Goal: Information Seeking & Learning: Learn about a topic

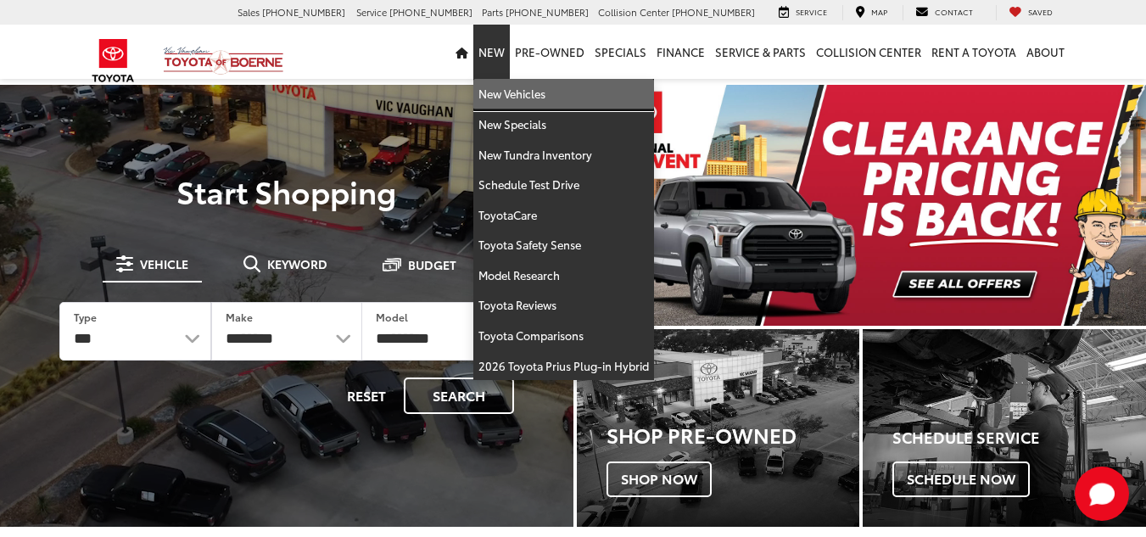
click at [508, 92] on link "New Vehicles" at bounding box center [563, 94] width 181 height 31
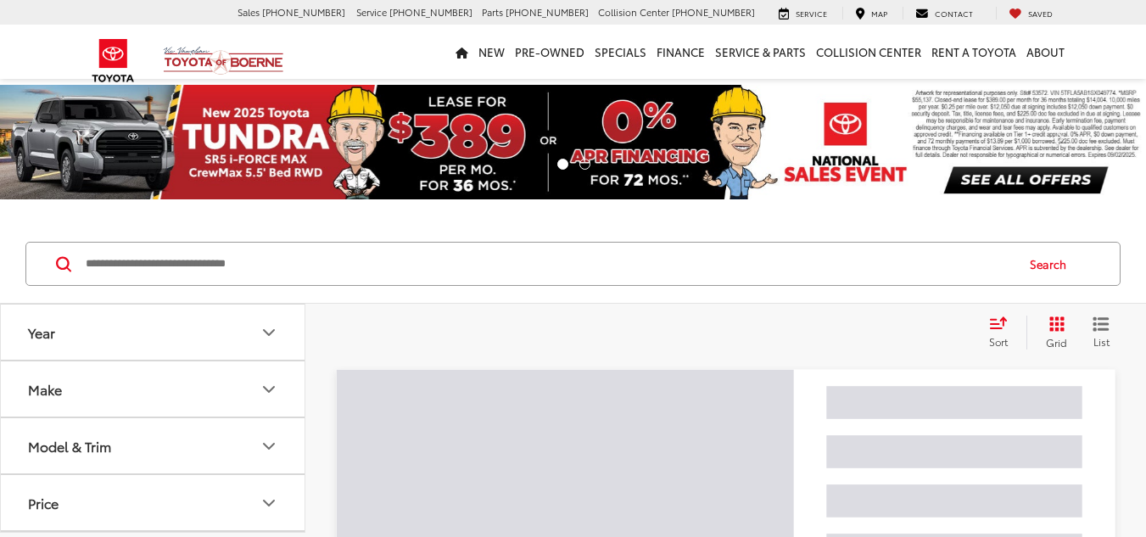
scroll to position [94, 0]
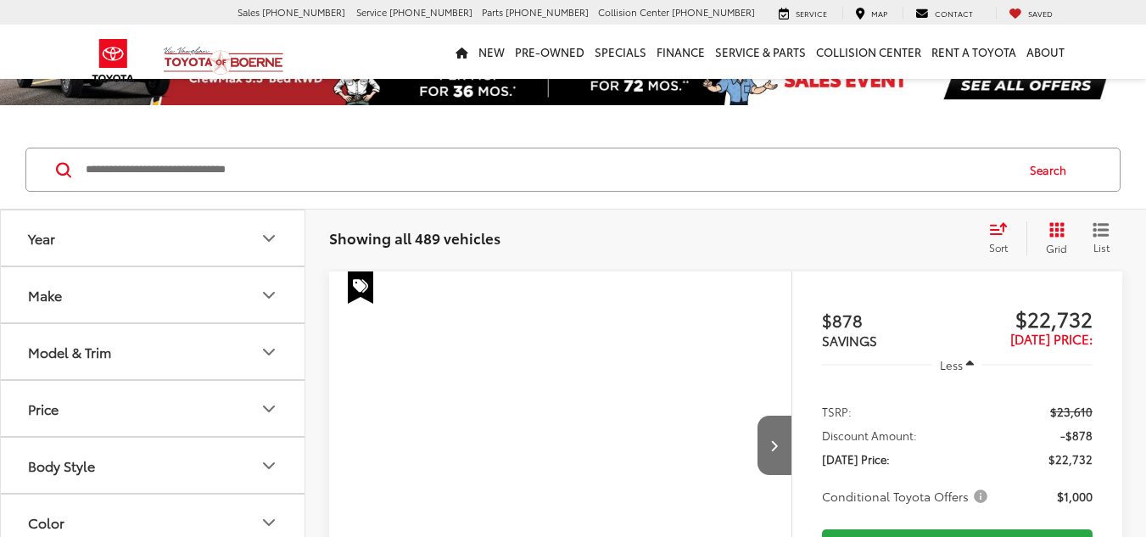
click at [268, 350] on icon "Model & Trim" at bounding box center [269, 352] width 10 height 5
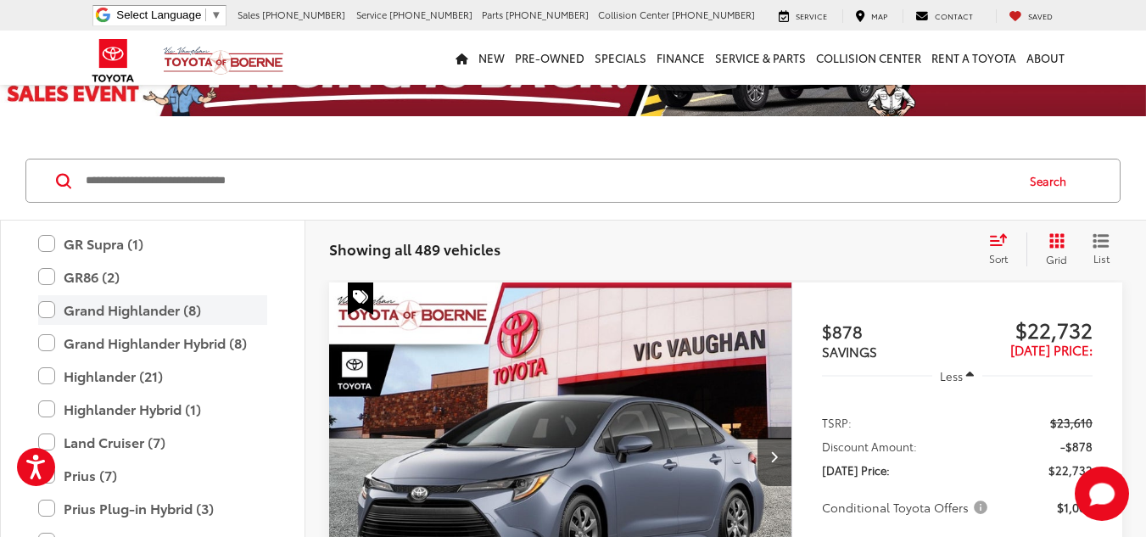
scroll to position [499, 0]
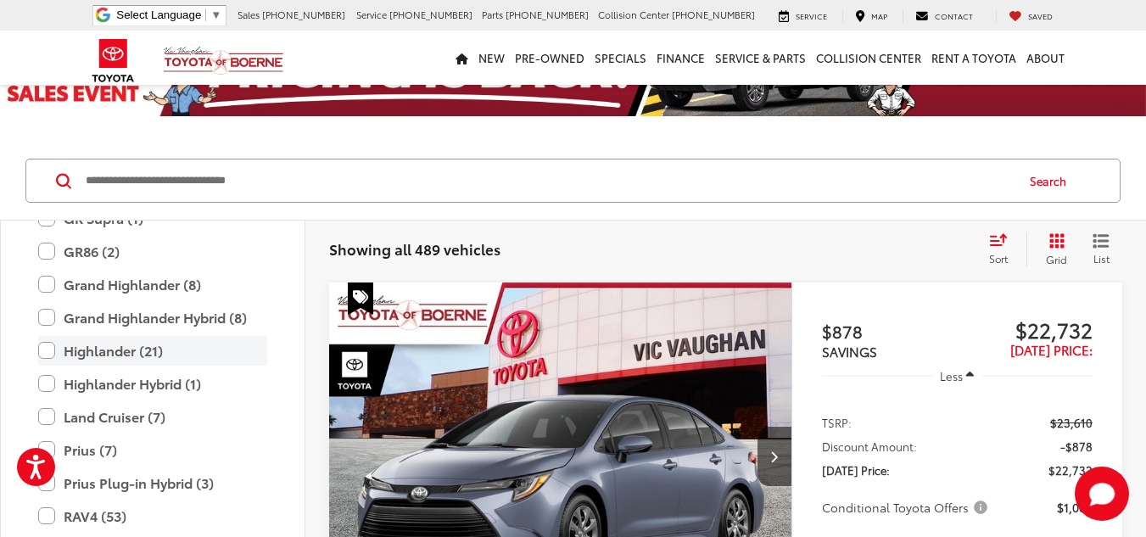
click at [44, 350] on label "Highlander (21)" at bounding box center [152, 351] width 229 height 30
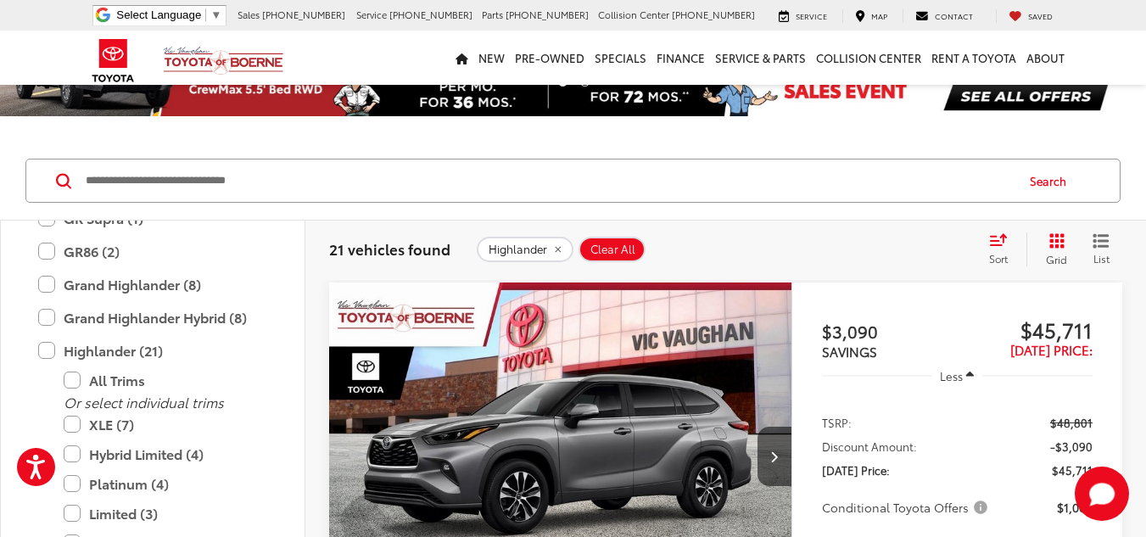
click at [992, 243] on icon "Select sort value" at bounding box center [998, 239] width 19 height 13
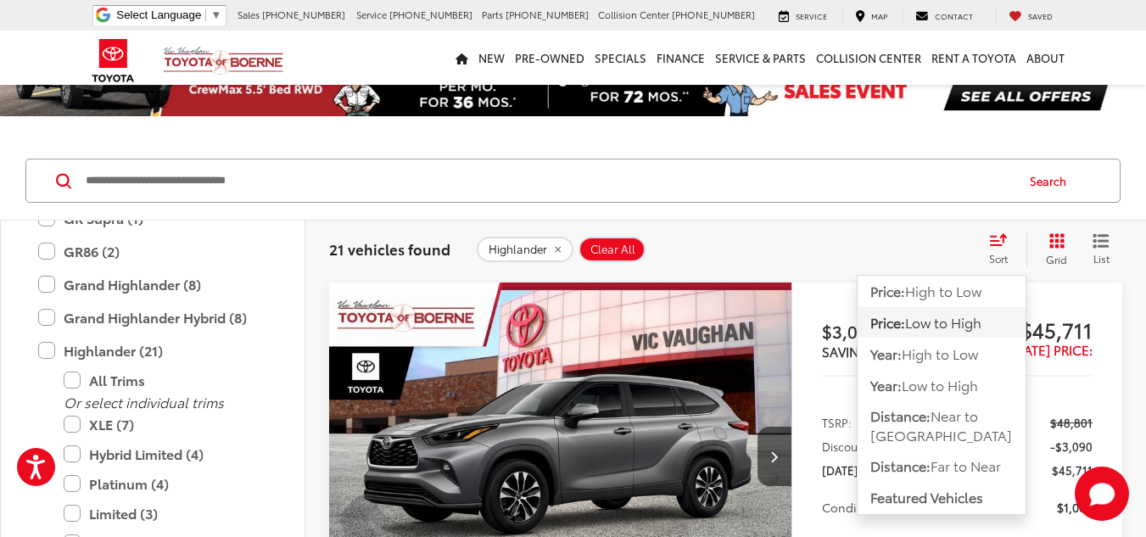
click at [933, 322] on span "Low to High" at bounding box center [943, 322] width 76 height 20
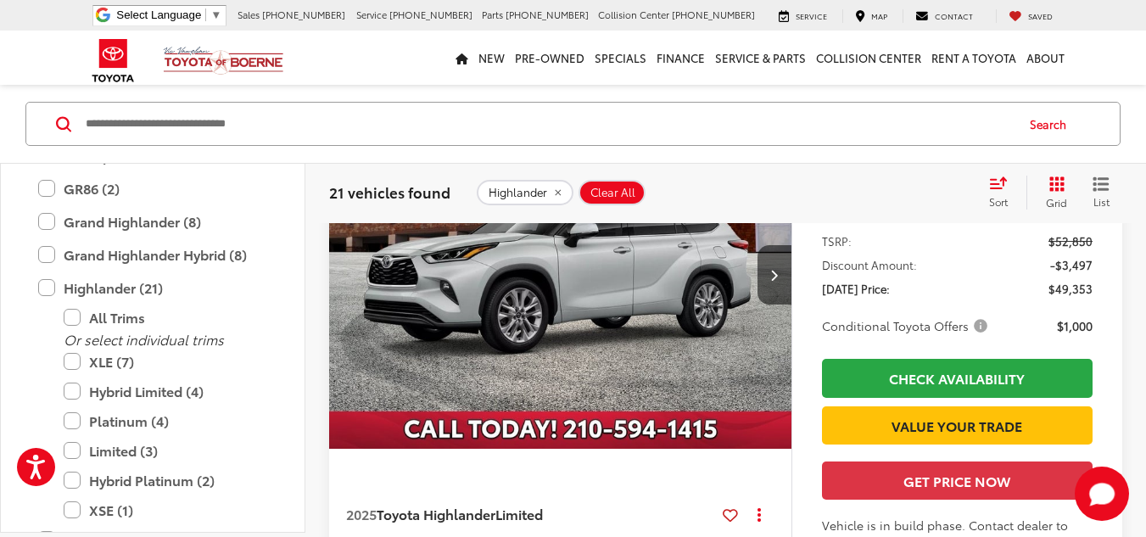
scroll to position [1610, 0]
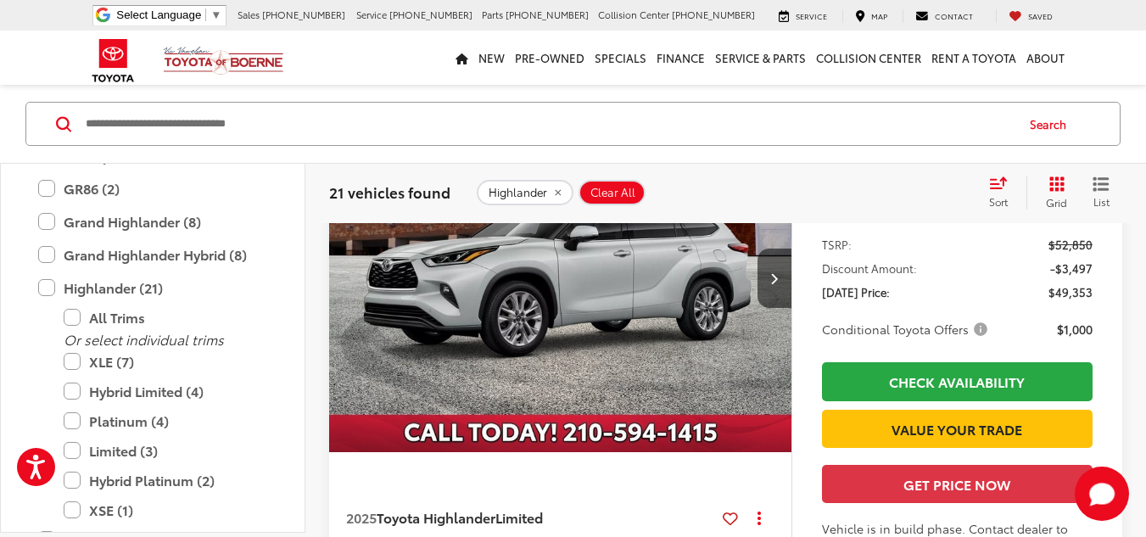
click at [586, 325] on img "2025 Toyota Highlander Limited 0" at bounding box center [560, 278] width 465 height 349
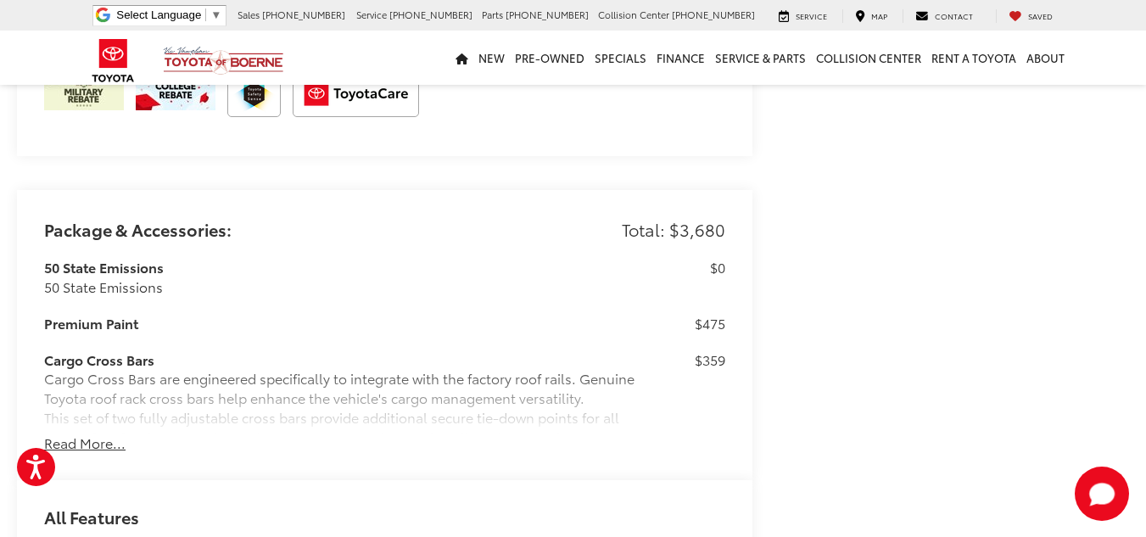
scroll to position [1188, 0]
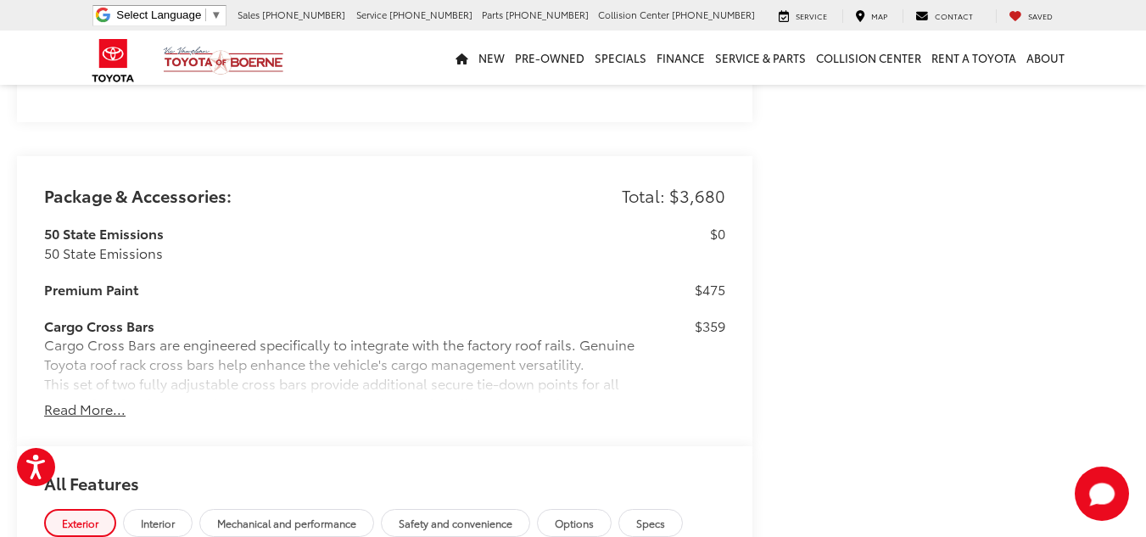
click at [89, 419] on button "Read More..." at bounding box center [84, 410] width 81 height 20
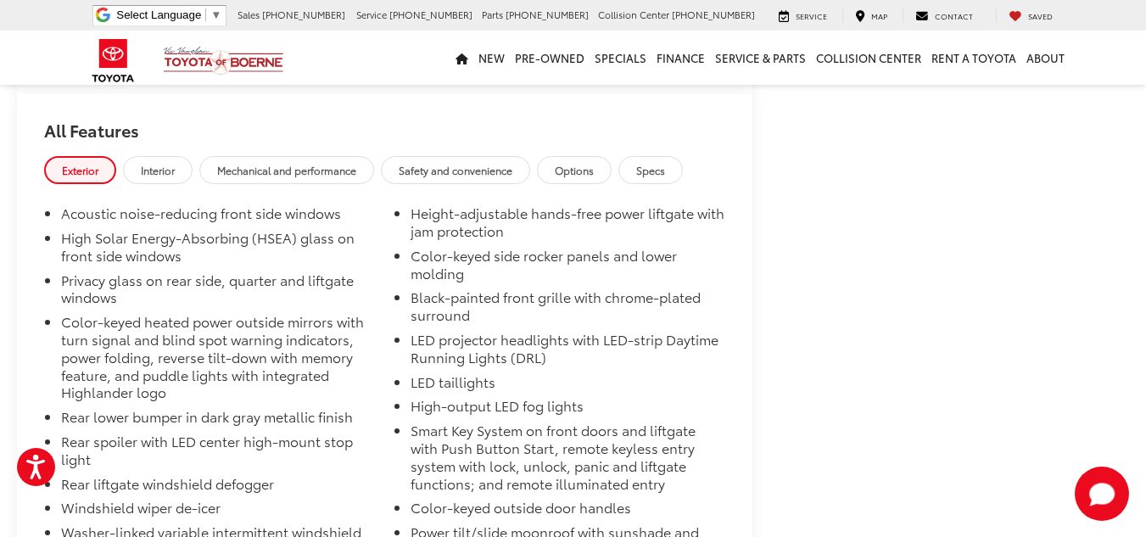
scroll to position [2955, 0]
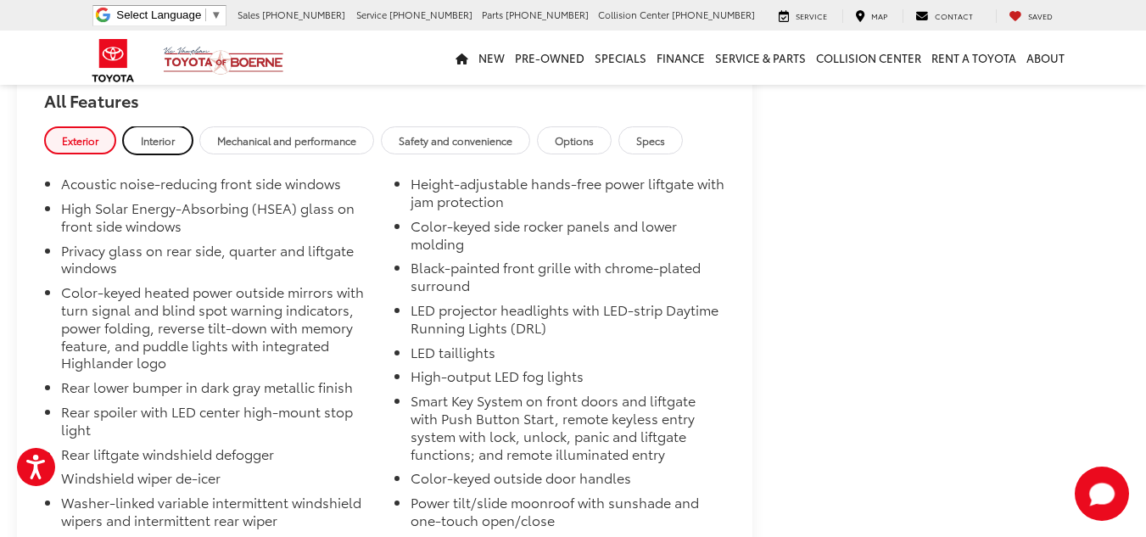
click at [165, 148] on span "Interior" at bounding box center [158, 140] width 34 height 14
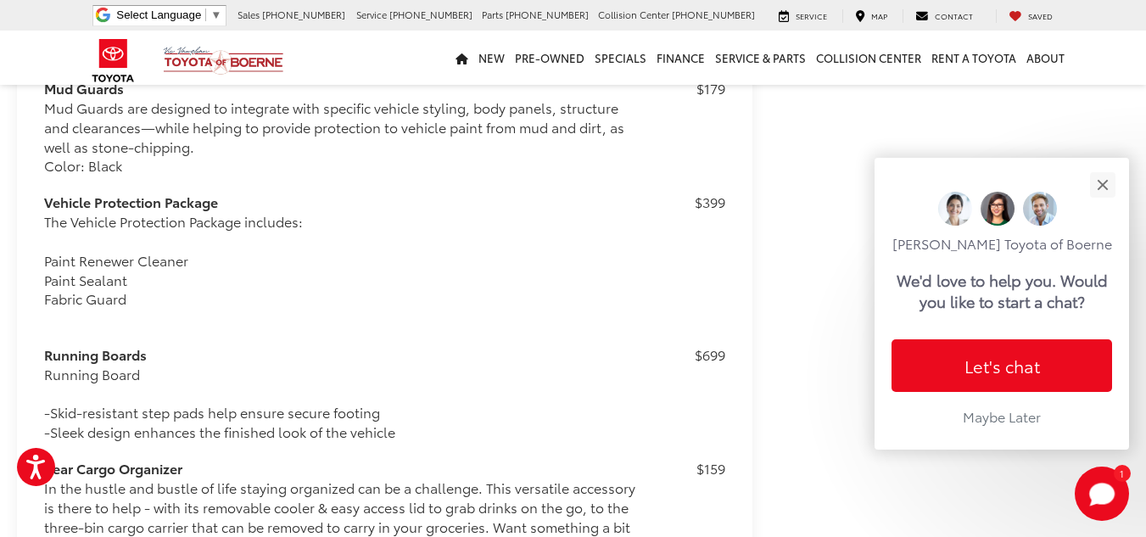
scroll to position [2107, 0]
click at [1104, 185] on button "Close" at bounding box center [1102, 184] width 36 height 36
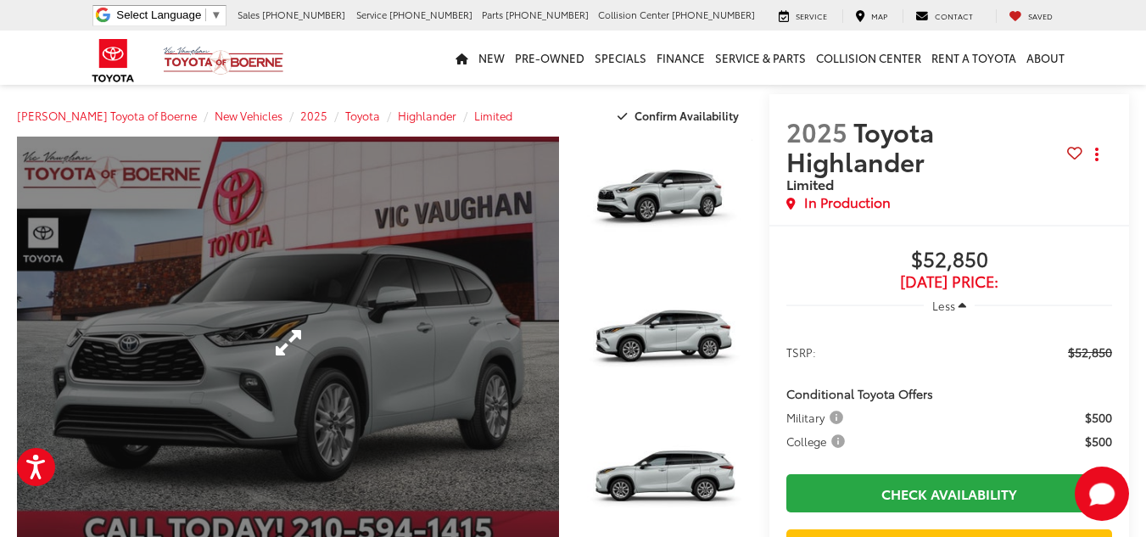
scroll to position [0, 0]
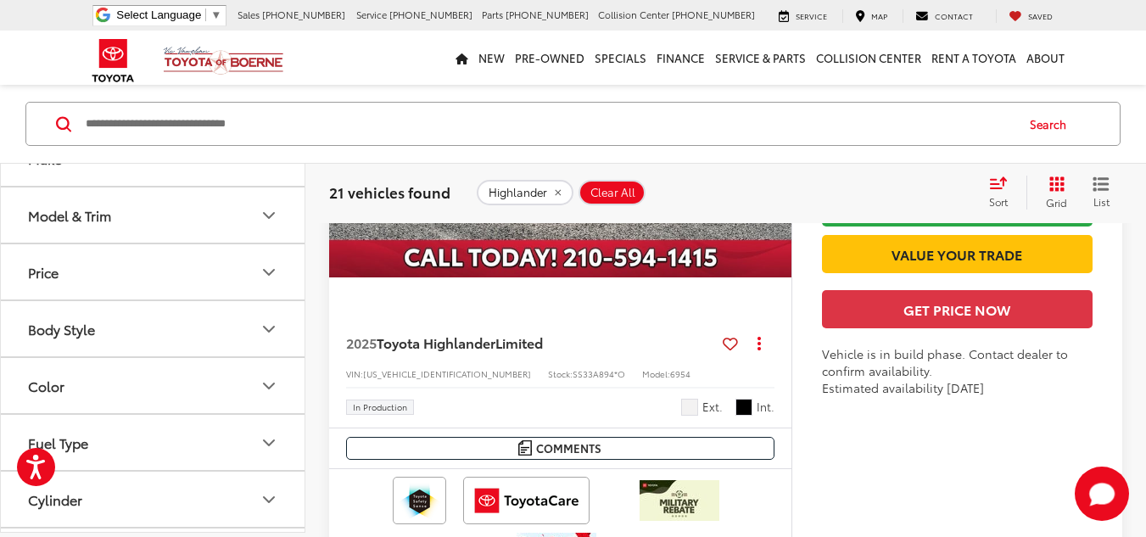
scroll to position [1673, 0]
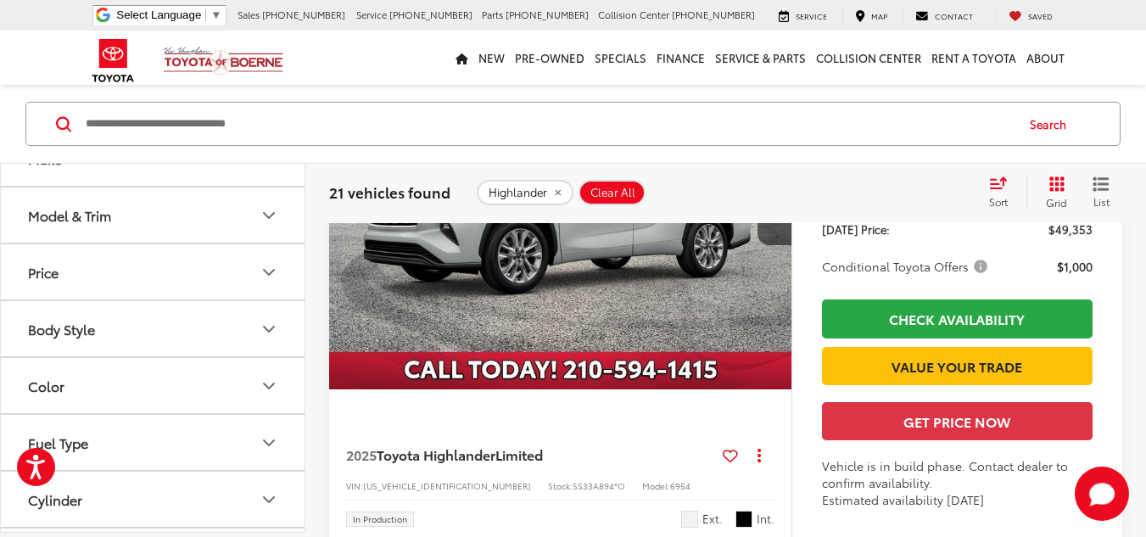
click at [601, 270] on img "2025 Toyota Highlander Limited 0" at bounding box center [560, 216] width 465 height 349
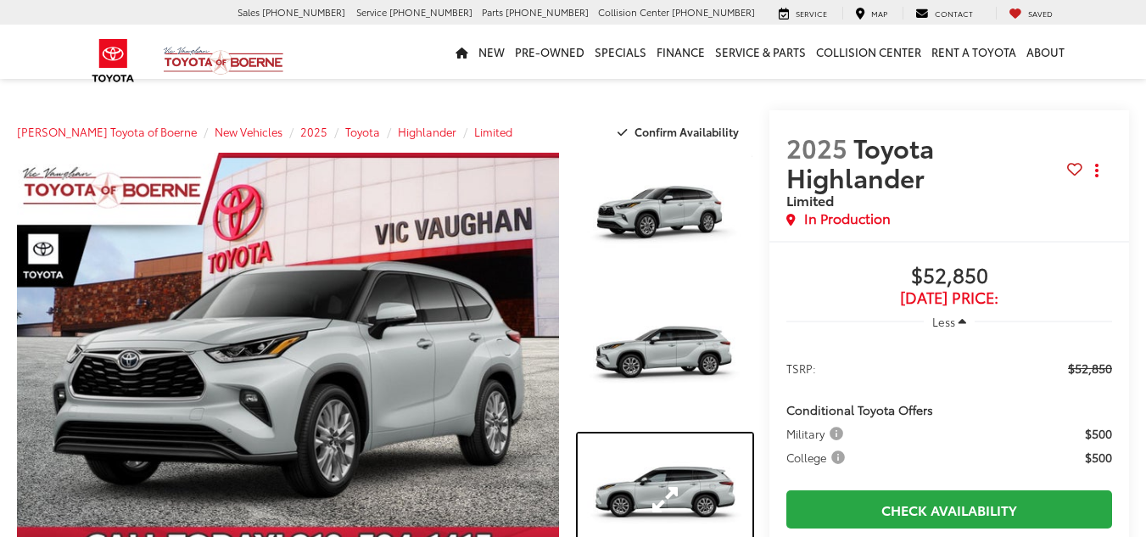
click at [681, 479] on link "Expand Photo 3" at bounding box center [665, 500] width 175 height 132
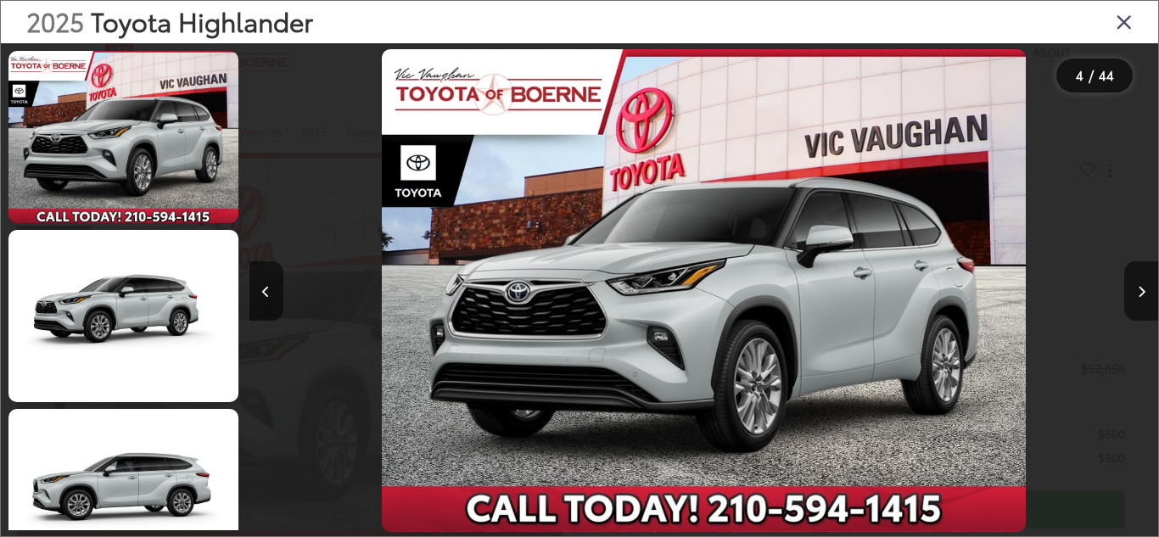
scroll to position [0, 2727]
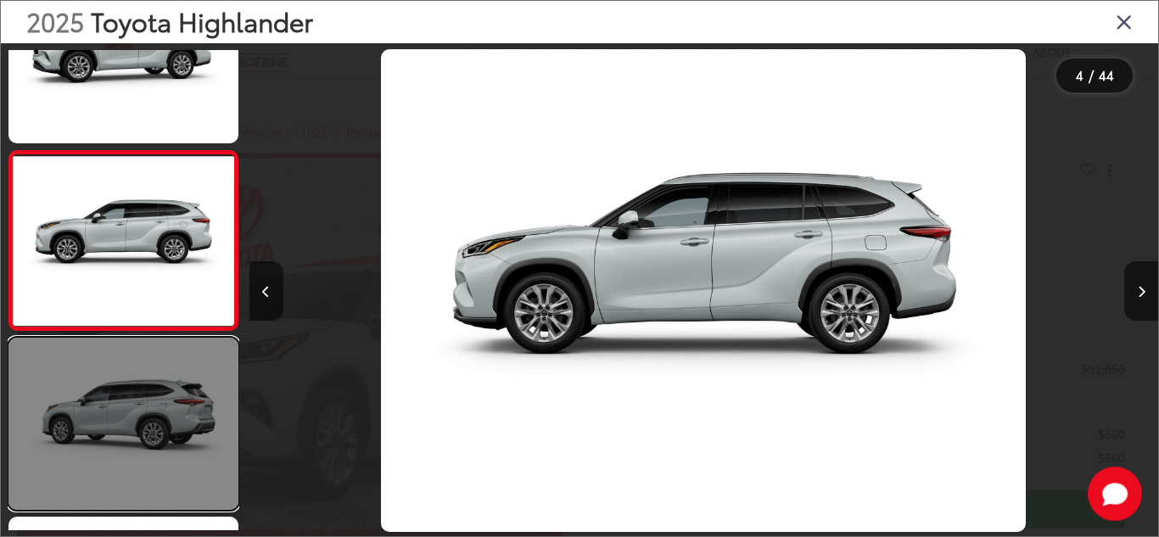
click at [116, 416] on link at bounding box center [123, 424] width 230 height 172
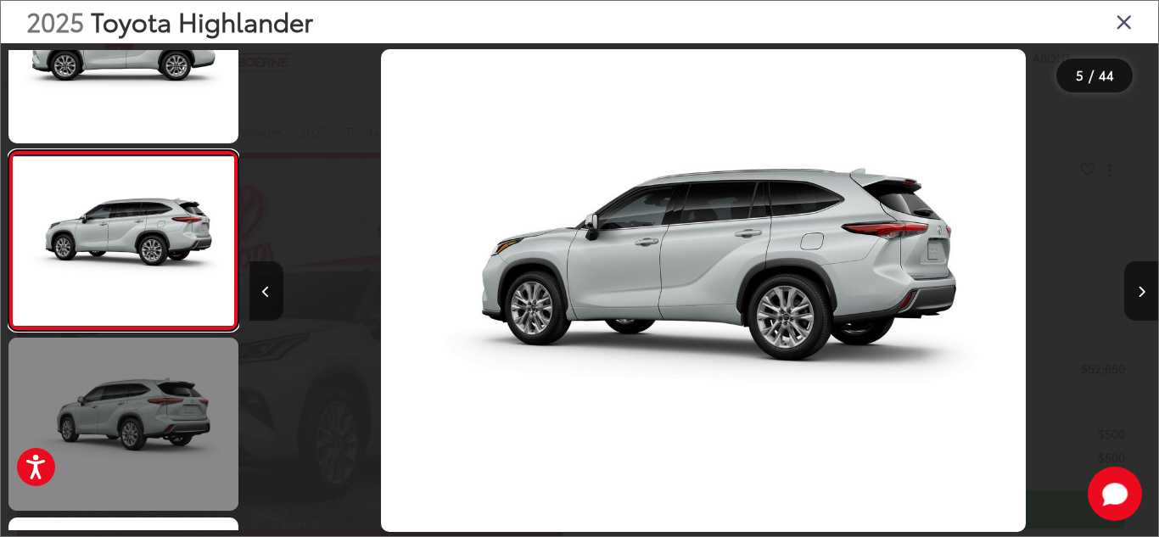
scroll to position [0, 0]
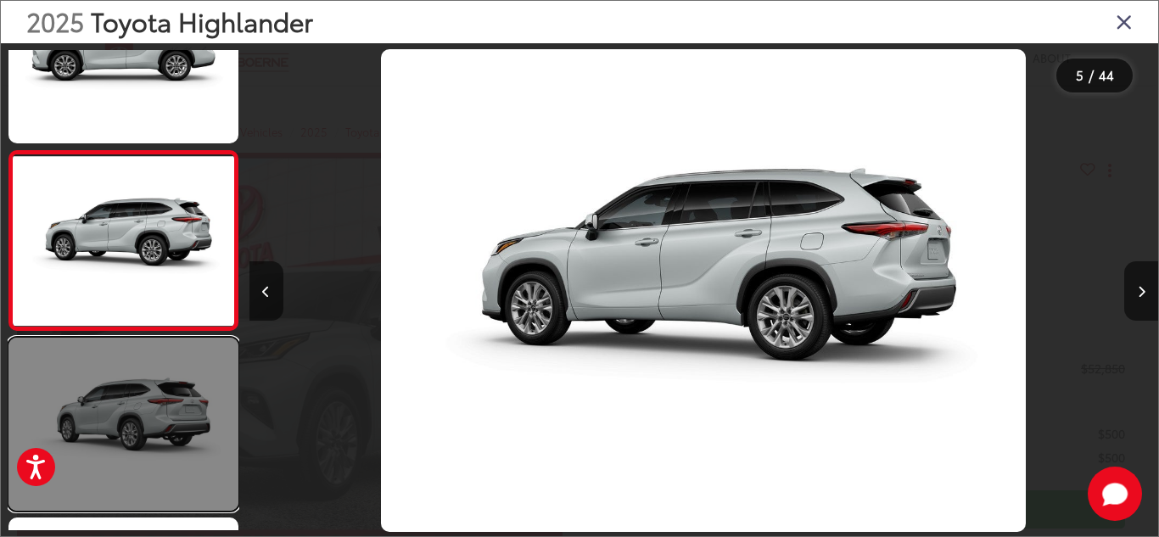
click at [140, 447] on link at bounding box center [123, 424] width 230 height 172
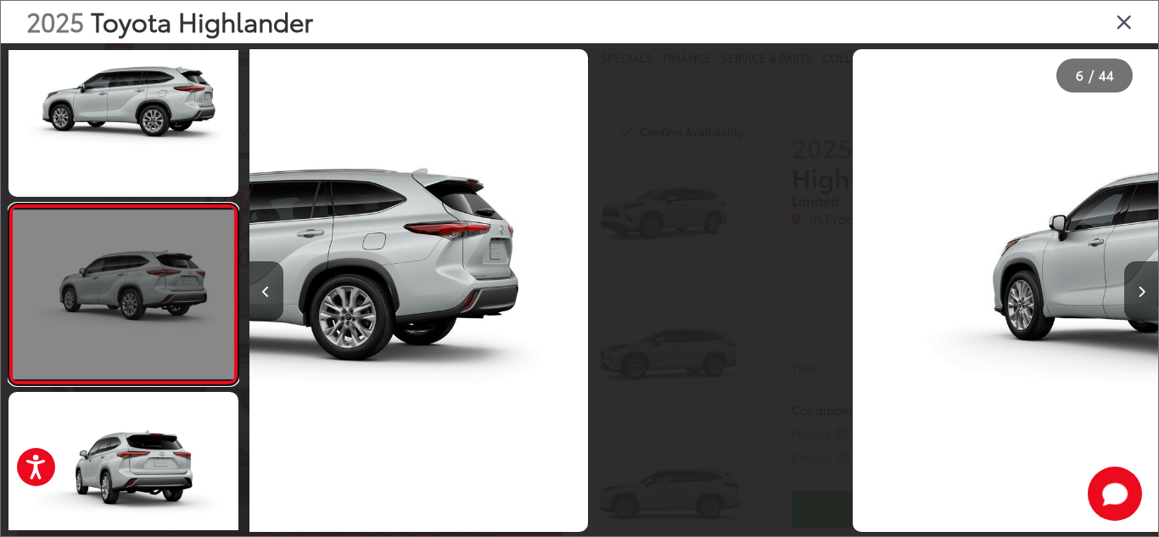
scroll to position [796, 0]
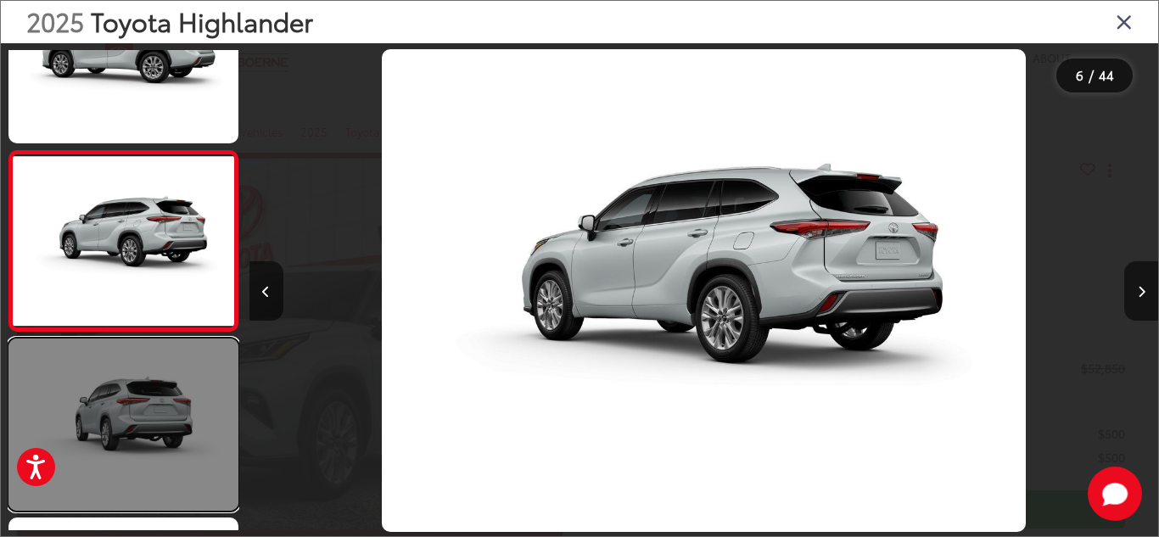
click at [139, 455] on link at bounding box center [123, 425] width 230 height 172
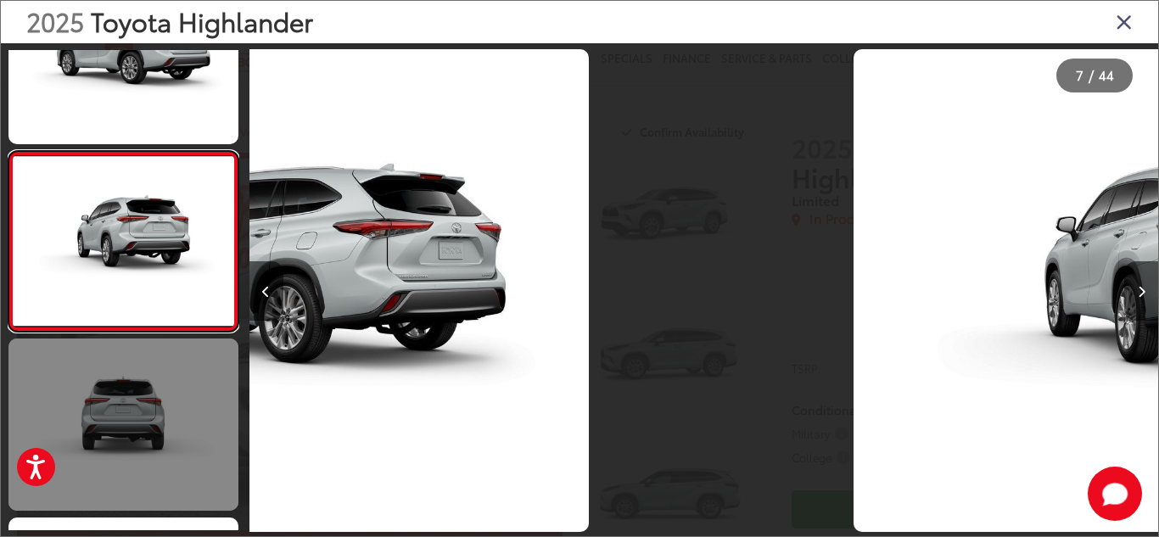
scroll to position [976, 0]
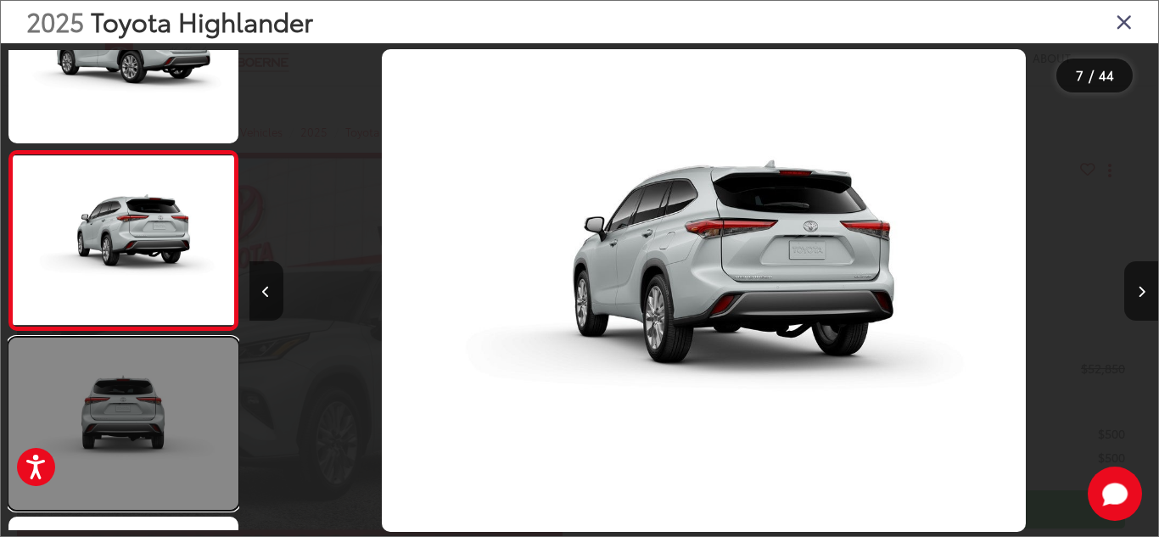
click at [143, 455] on link at bounding box center [123, 424] width 230 height 172
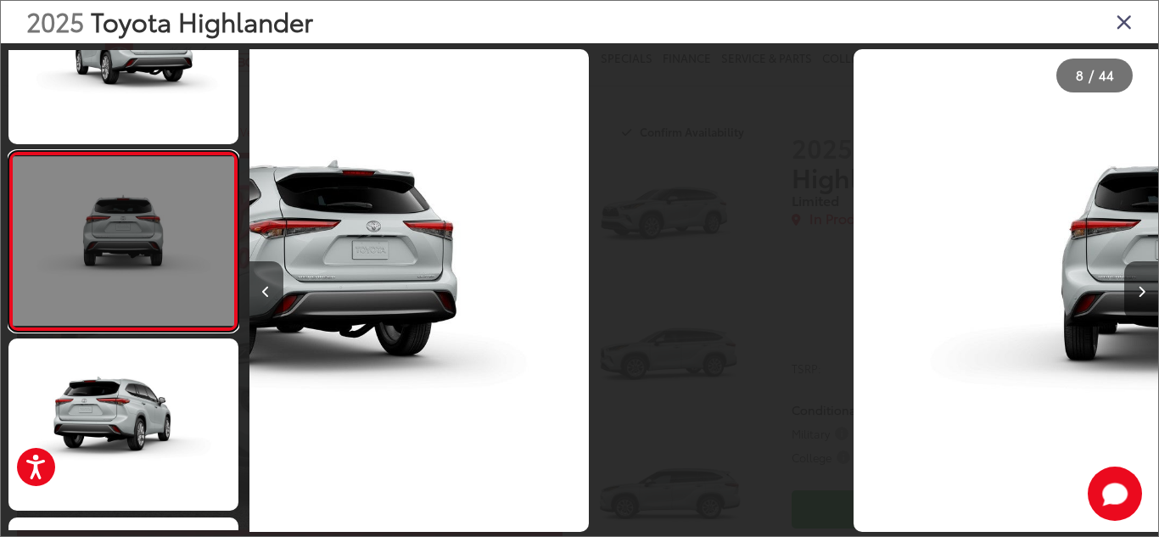
scroll to position [1155, 0]
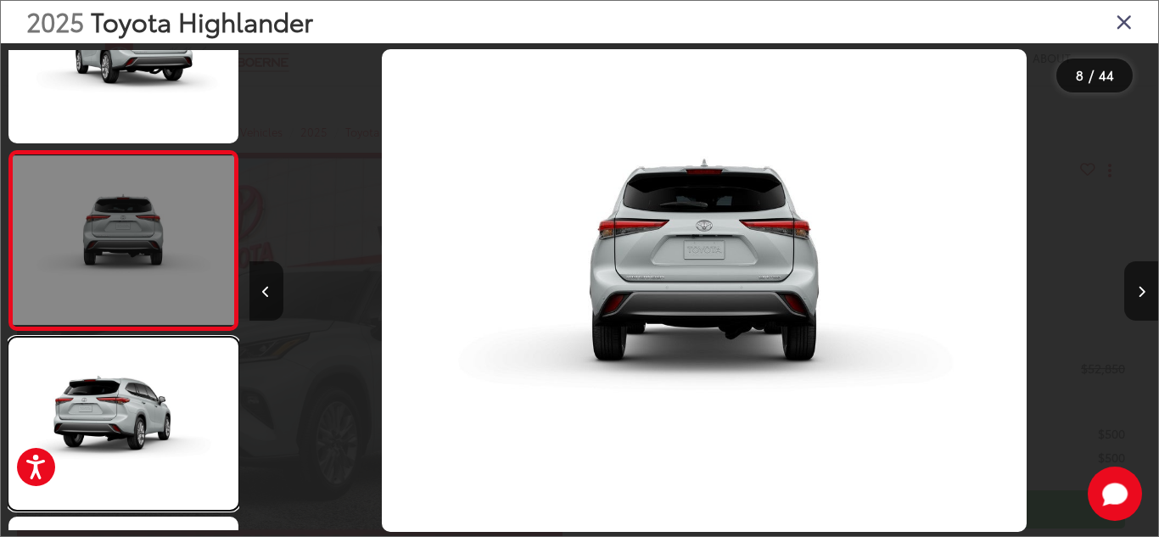
click at [143, 455] on link at bounding box center [123, 424] width 230 height 172
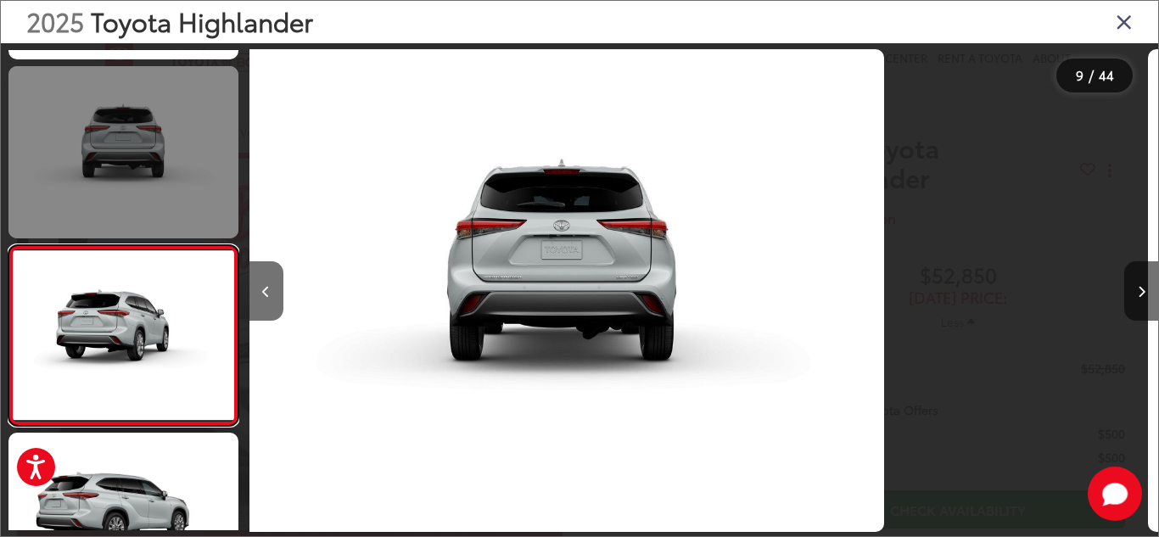
scroll to position [1334, 0]
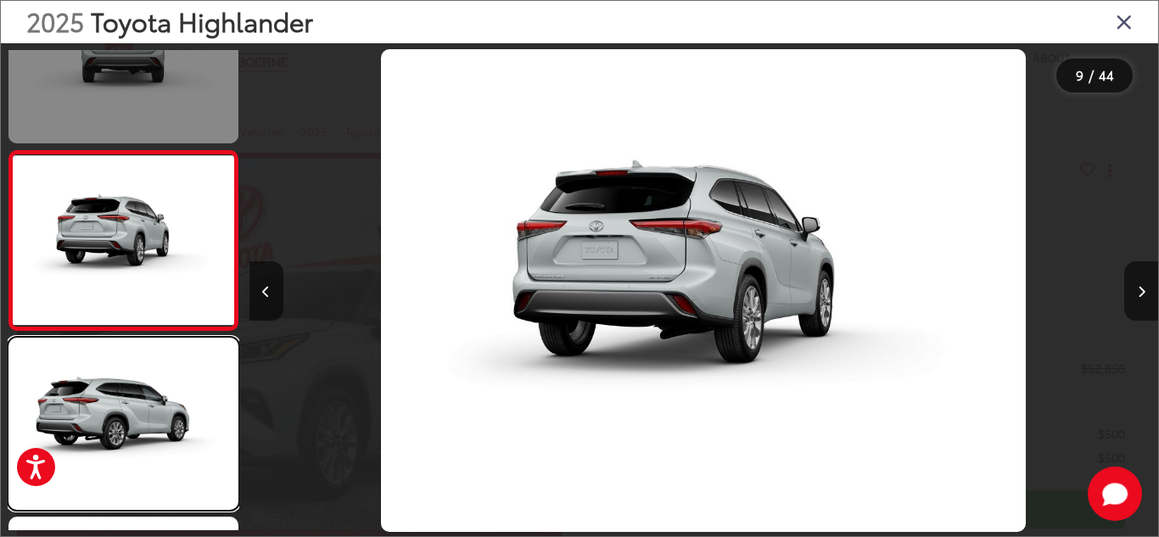
click at [143, 455] on link at bounding box center [123, 424] width 230 height 172
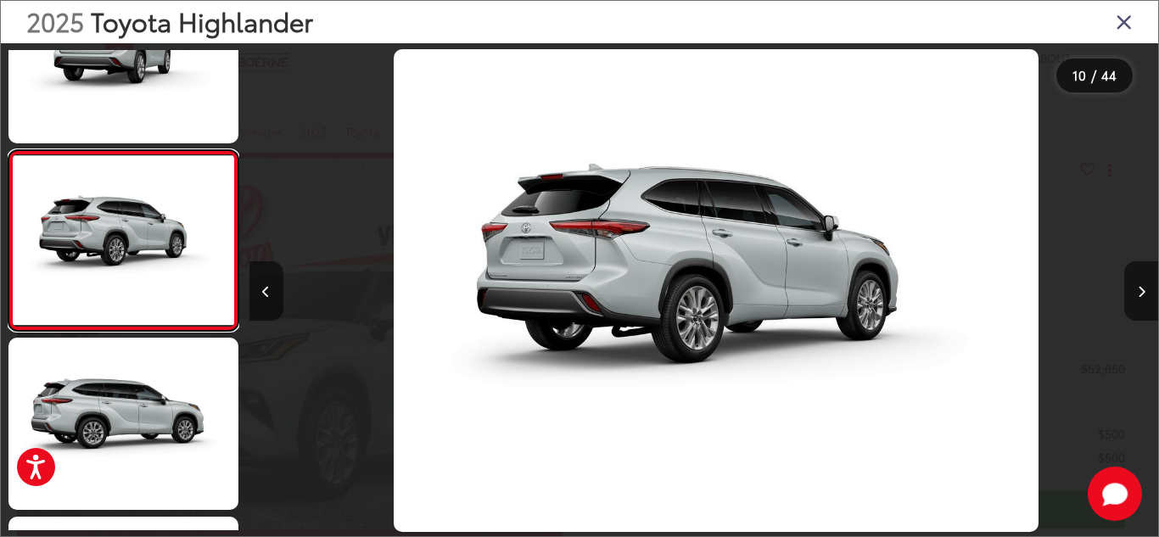
scroll to position [0, 8180]
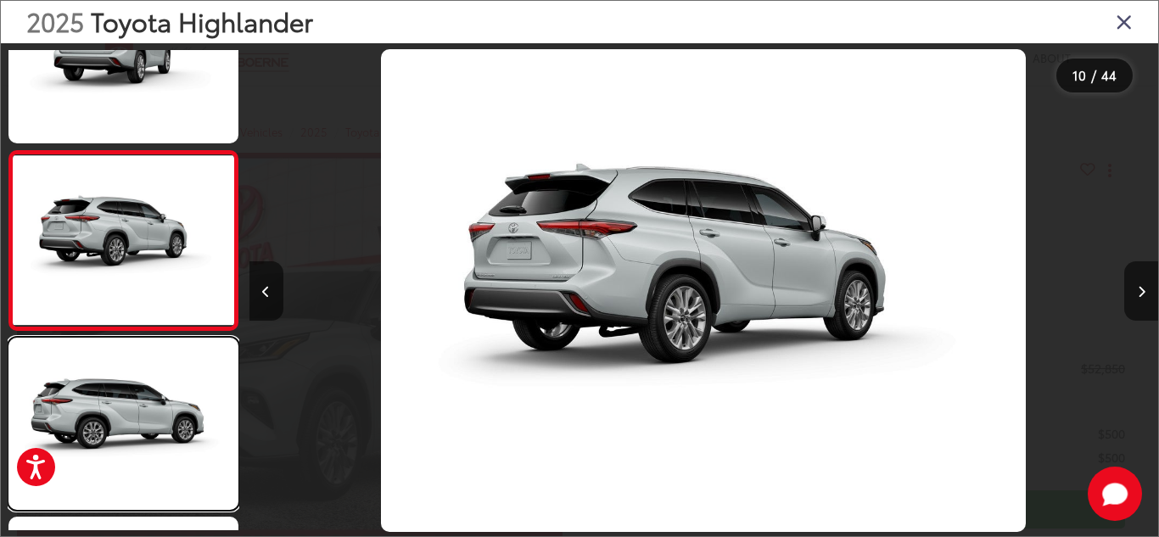
click at [143, 455] on link at bounding box center [123, 424] width 230 height 172
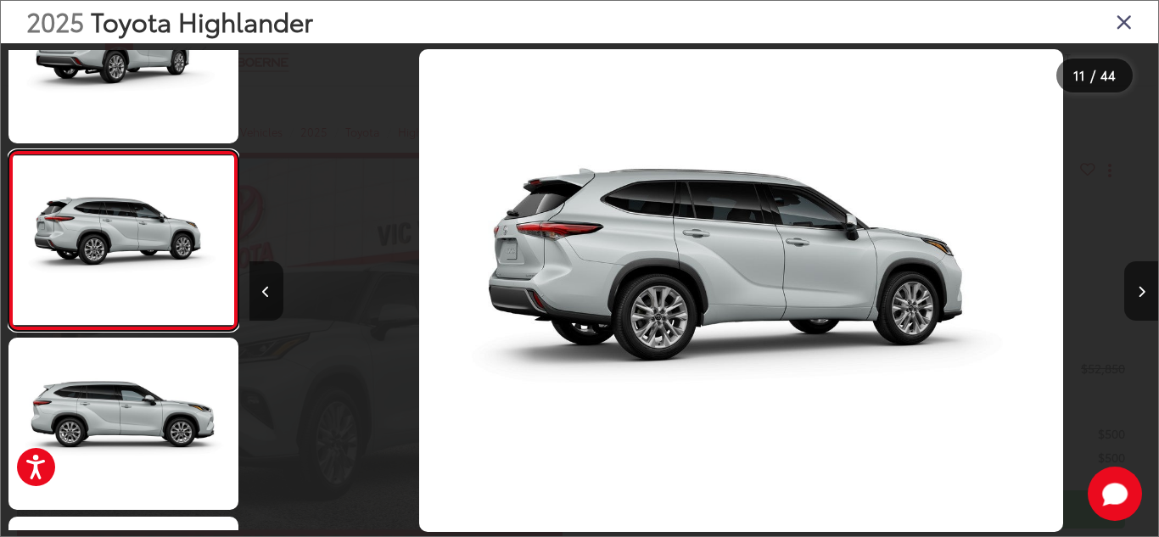
scroll to position [0, 9089]
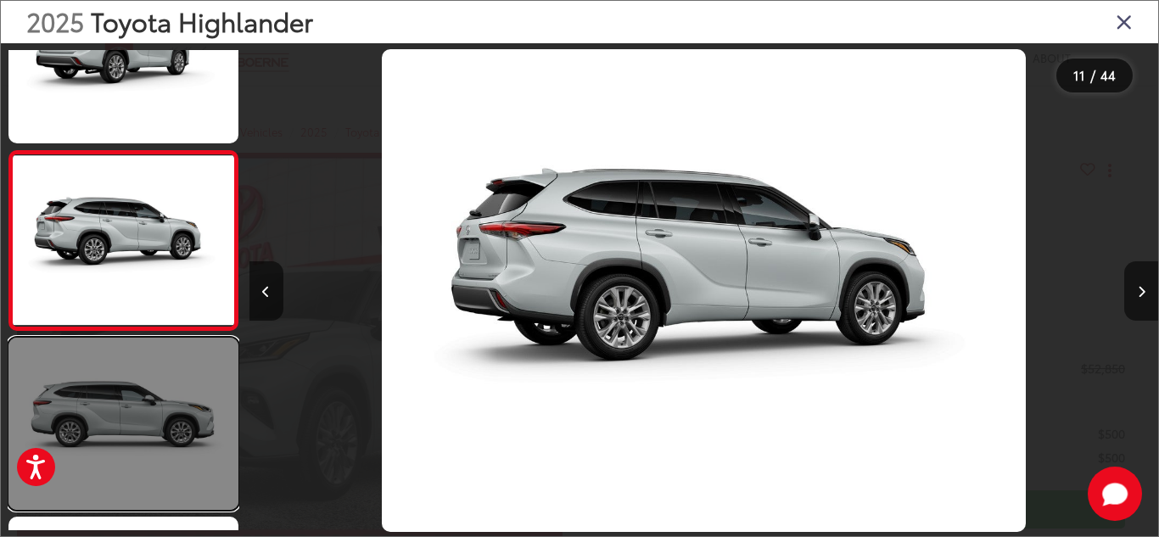
click at [150, 452] on link at bounding box center [123, 424] width 230 height 172
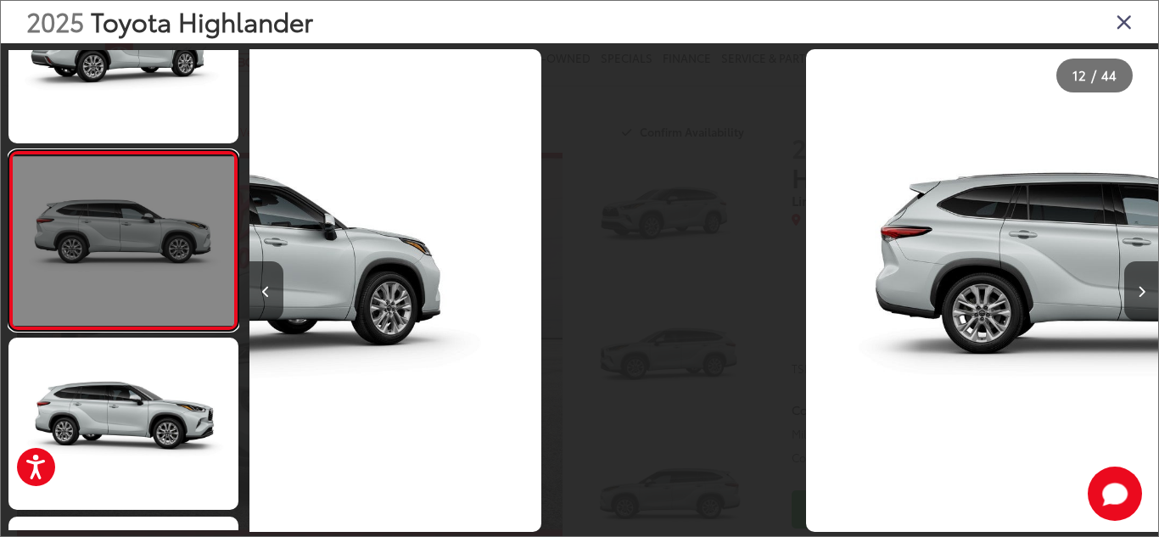
scroll to position [0, 9998]
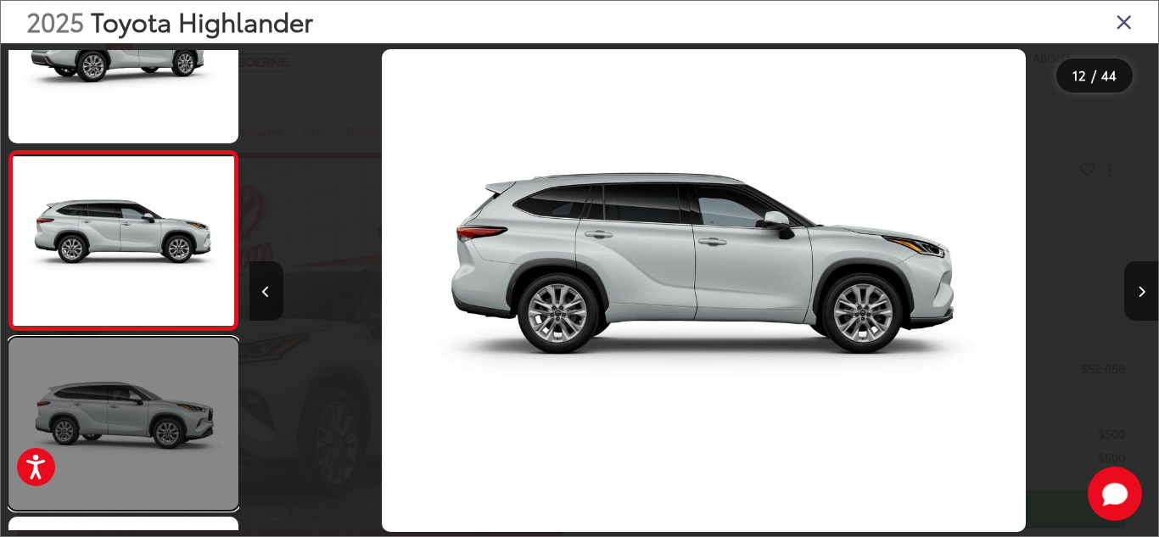
click at [150, 452] on link at bounding box center [123, 424] width 230 height 172
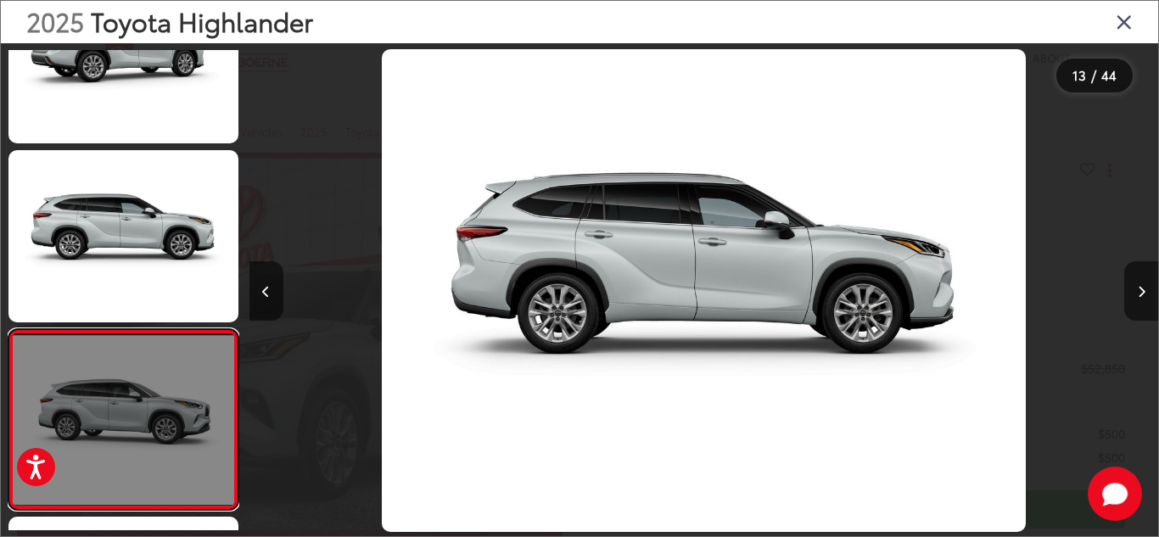
scroll to position [0, 0]
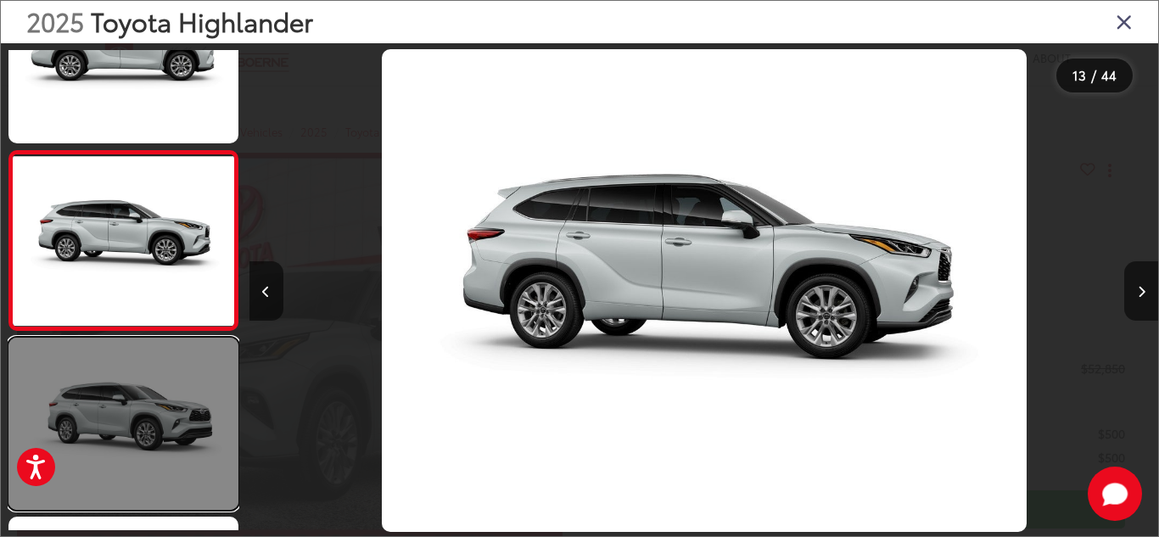
click at [151, 452] on link at bounding box center [123, 424] width 230 height 172
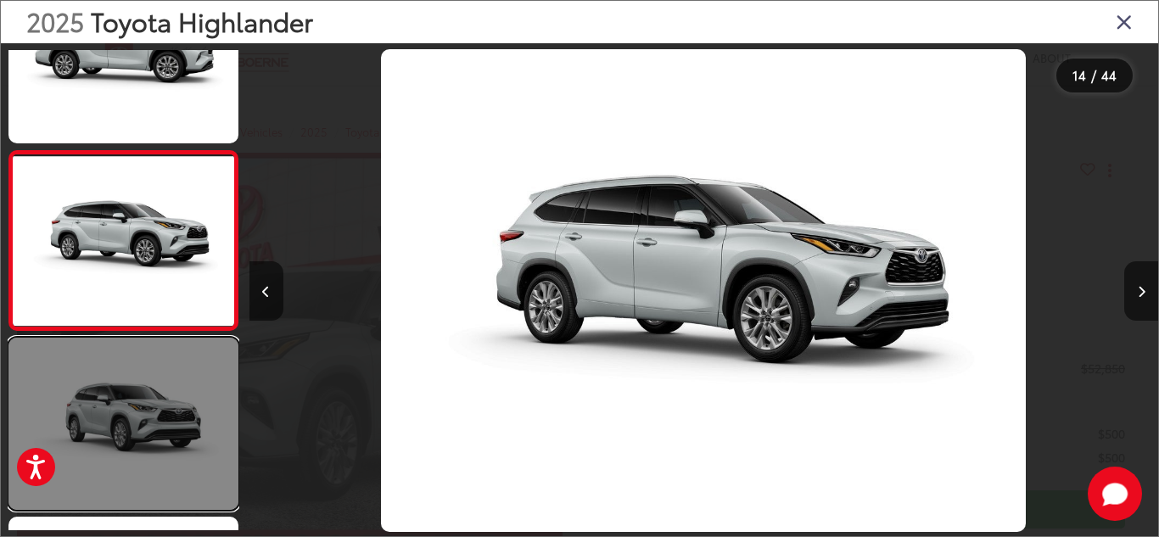
click at [152, 452] on link at bounding box center [123, 424] width 230 height 172
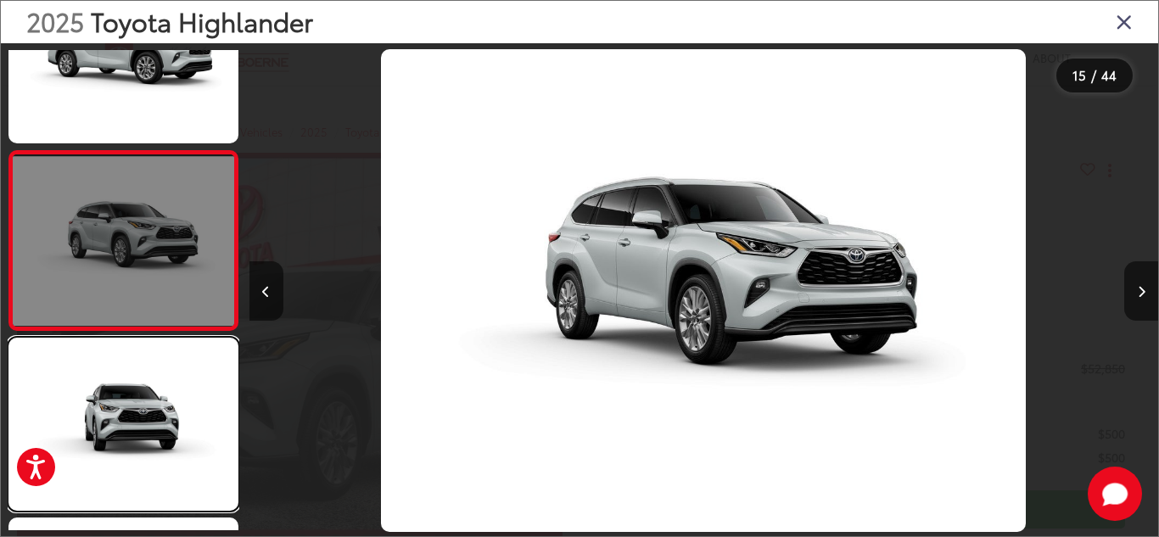
click at [152, 453] on link at bounding box center [123, 424] width 230 height 172
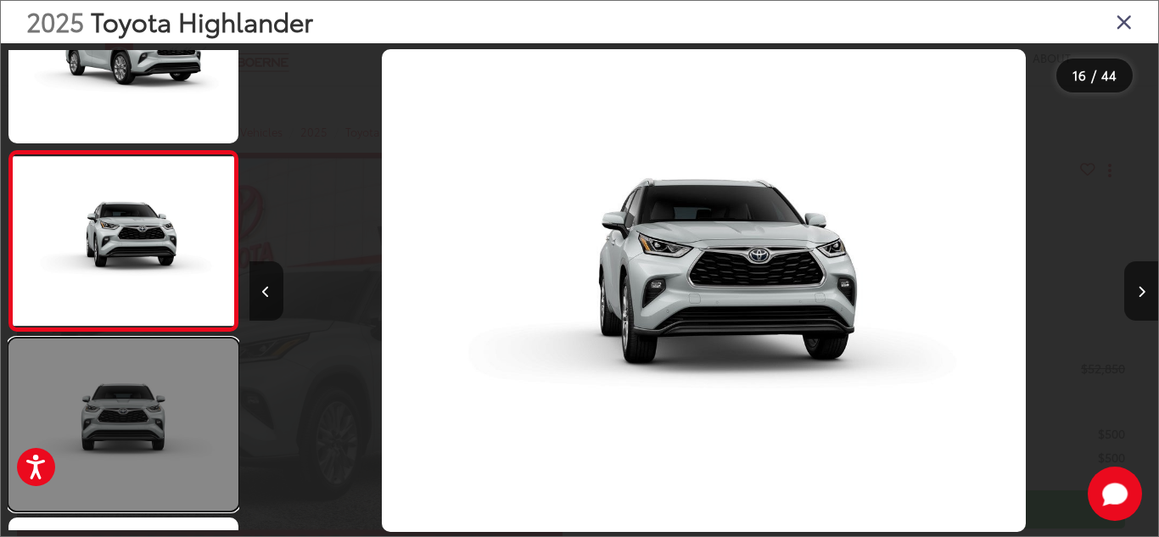
click at [152, 452] on link at bounding box center [123, 425] width 230 height 172
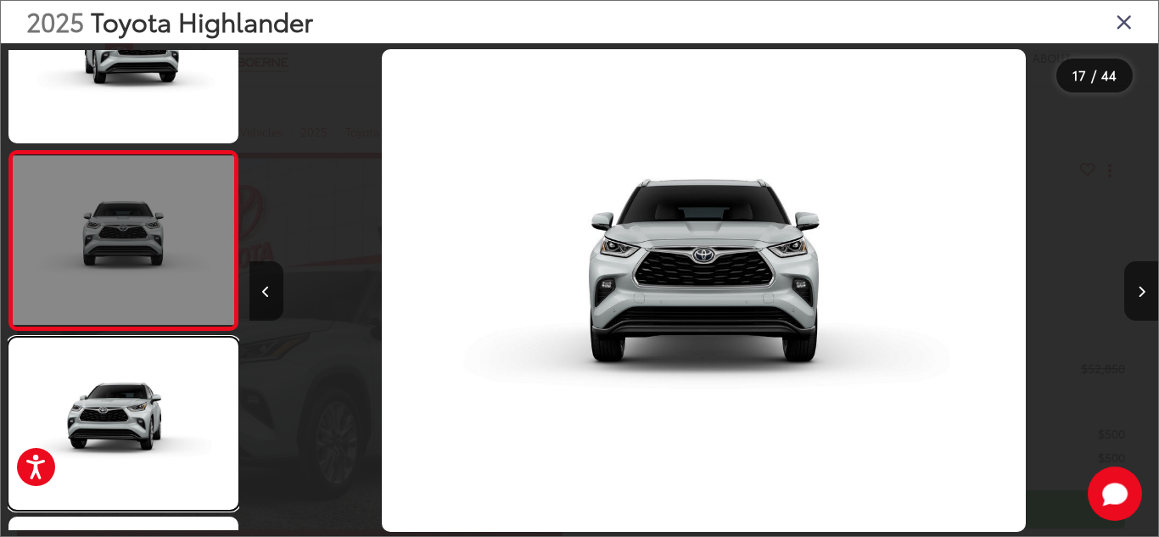
click at [152, 452] on link at bounding box center [123, 424] width 230 height 172
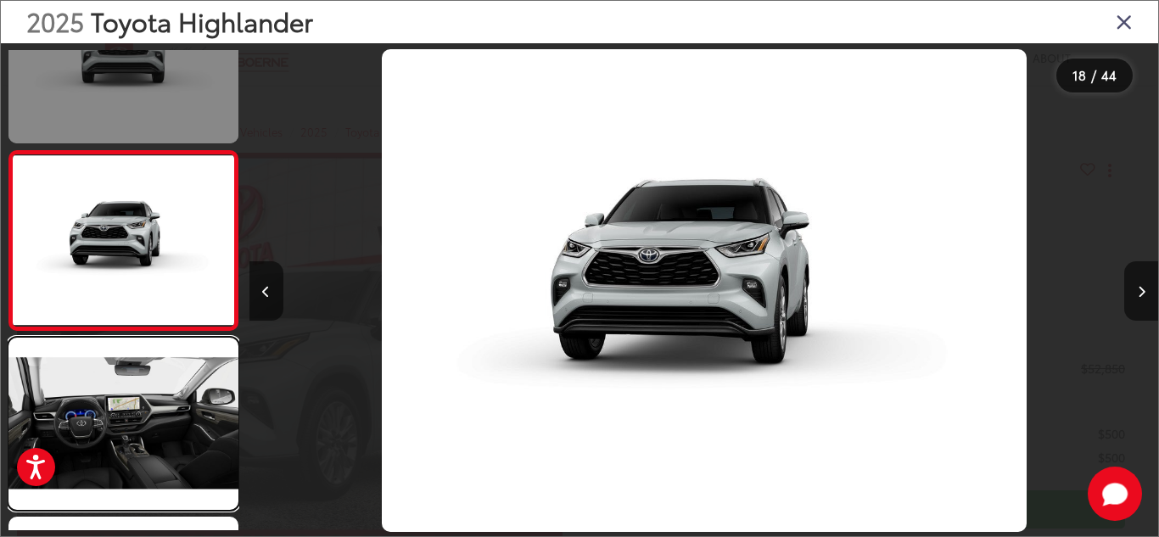
click at [152, 452] on link at bounding box center [123, 424] width 230 height 172
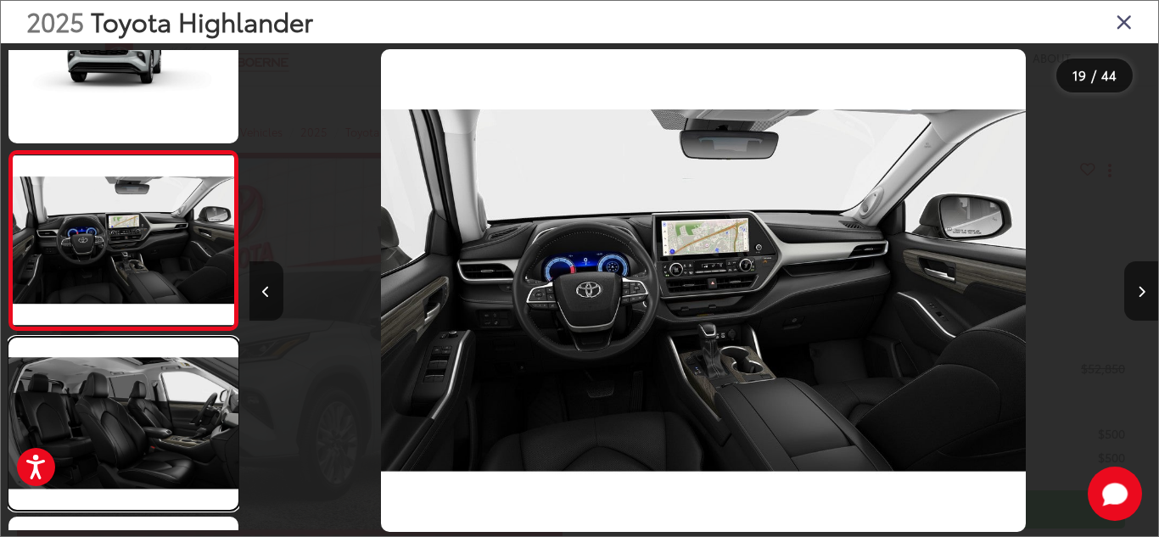
click at [152, 452] on link at bounding box center [123, 424] width 230 height 172
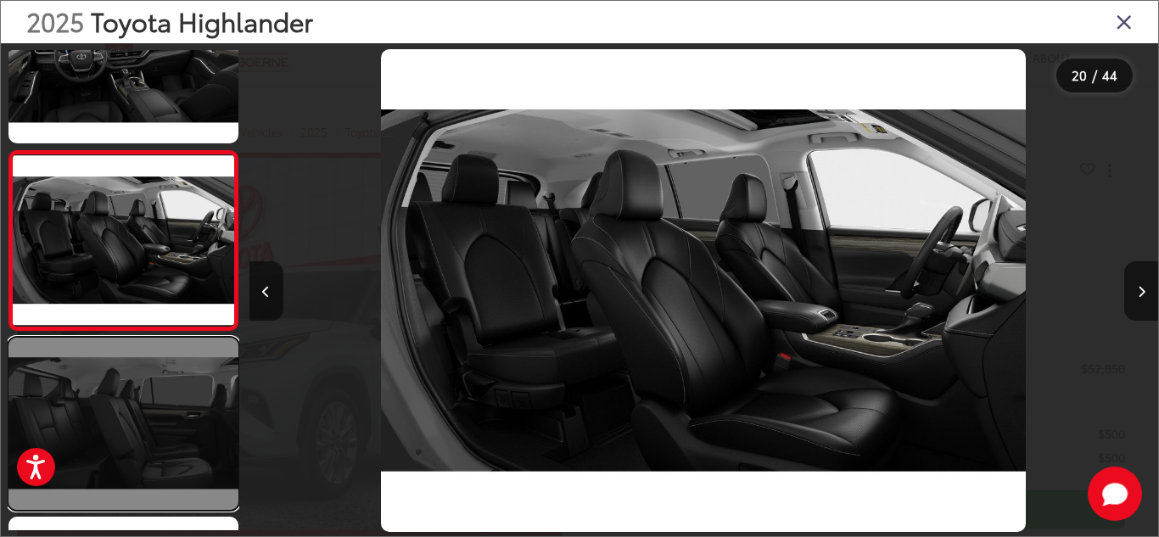
click at [155, 452] on link at bounding box center [123, 424] width 230 height 172
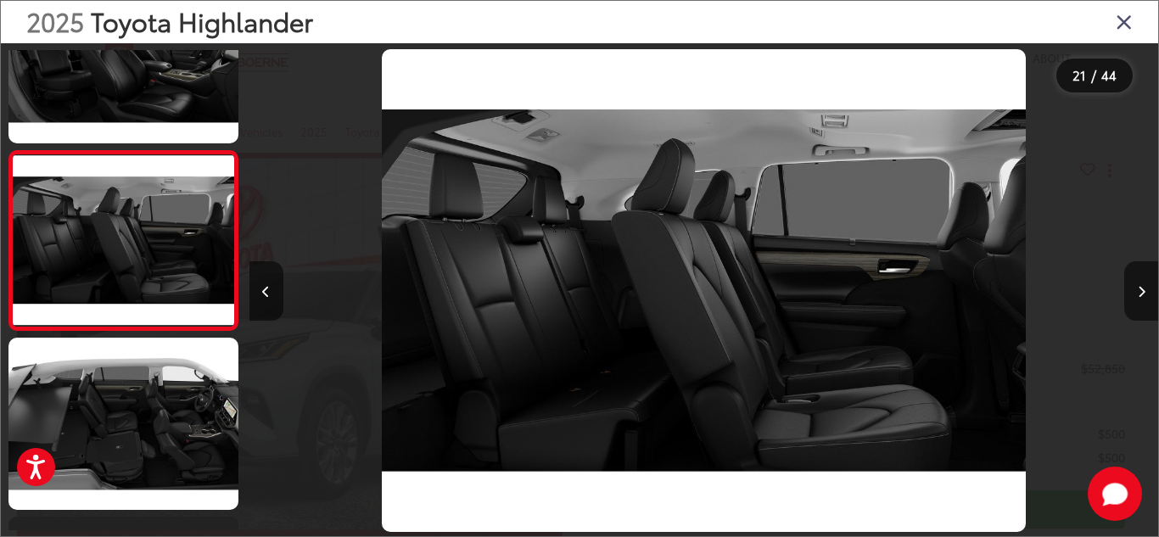
click at [1121, 24] on icon "Close gallery" at bounding box center [1124, 21] width 17 height 22
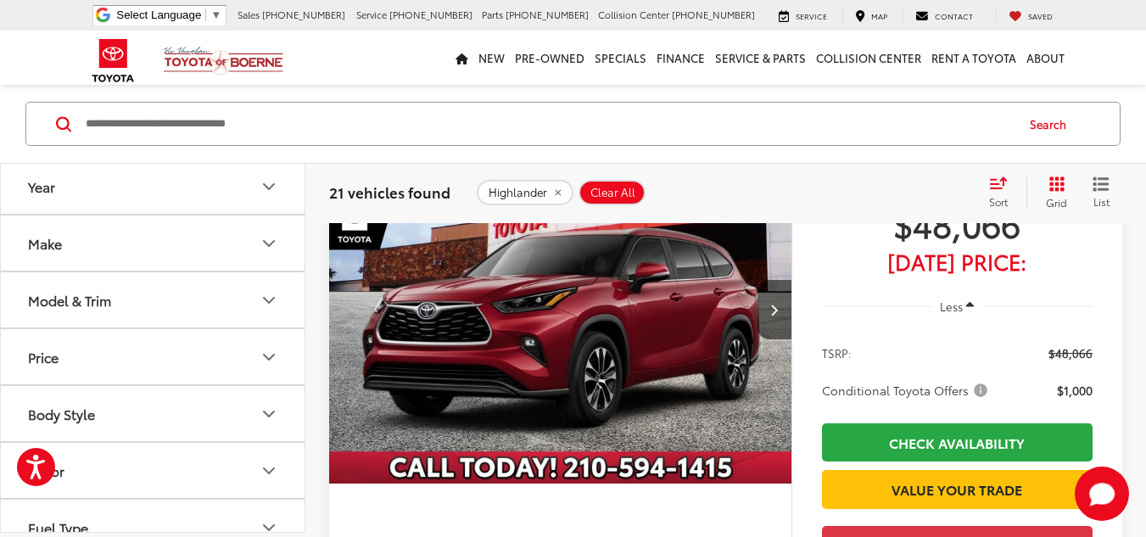
scroll to position [892, 0]
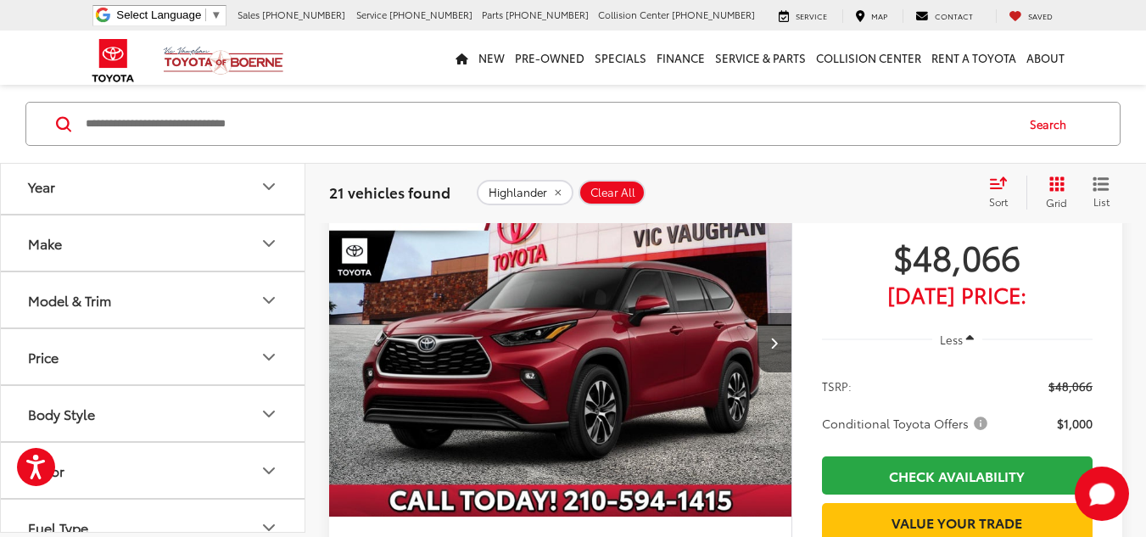
click at [560, 353] on img "2025 Toyota Highlander XLE 0" at bounding box center [560, 343] width 465 height 349
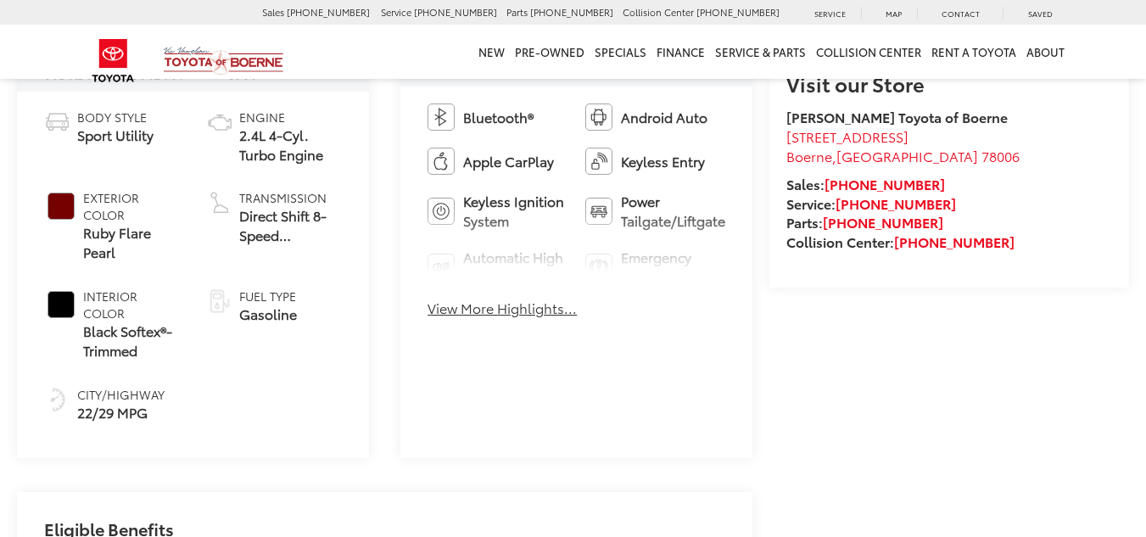
scroll to position [1273, 0]
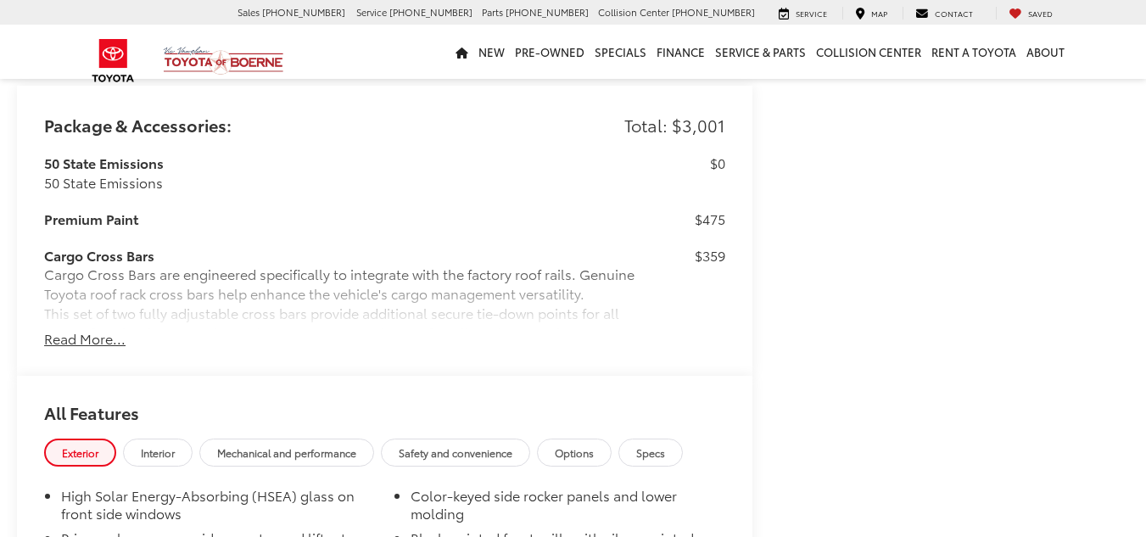
click at [66, 339] on button "Read More..." at bounding box center [84, 339] width 81 height 20
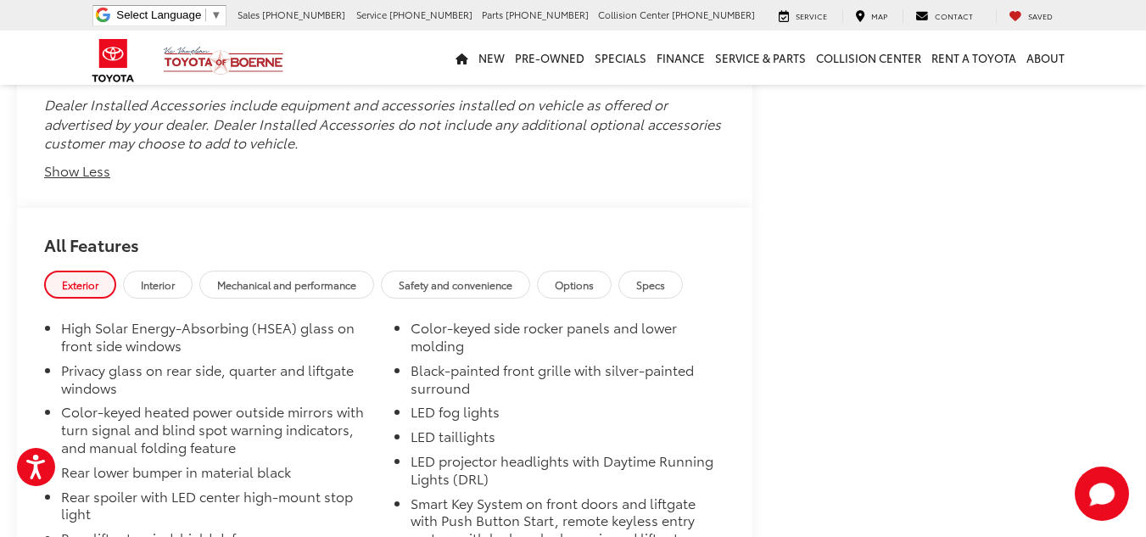
scroll to position [2783, 0]
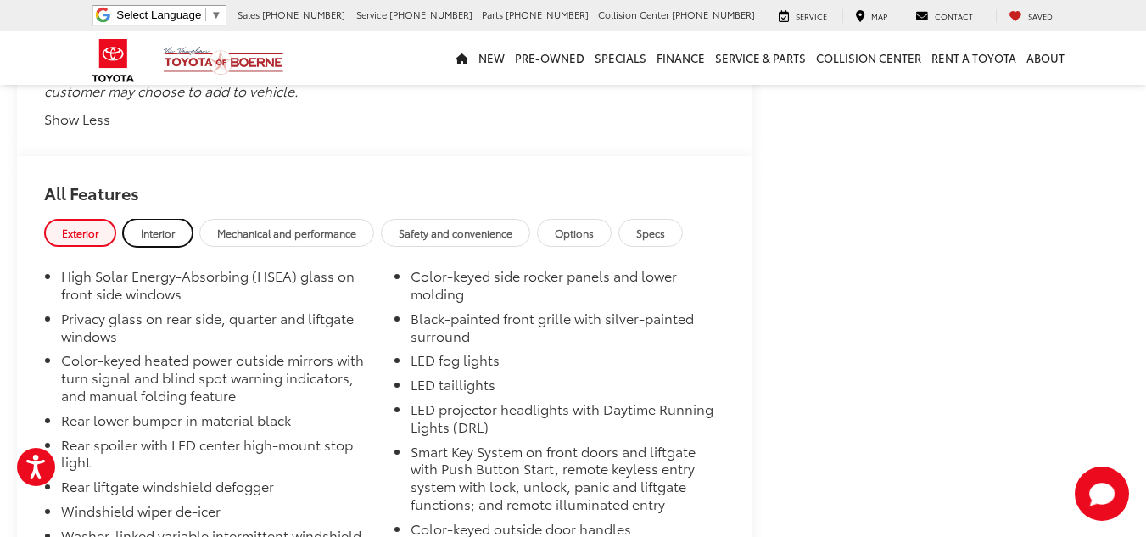
click at [166, 229] on span "Interior" at bounding box center [158, 233] width 34 height 14
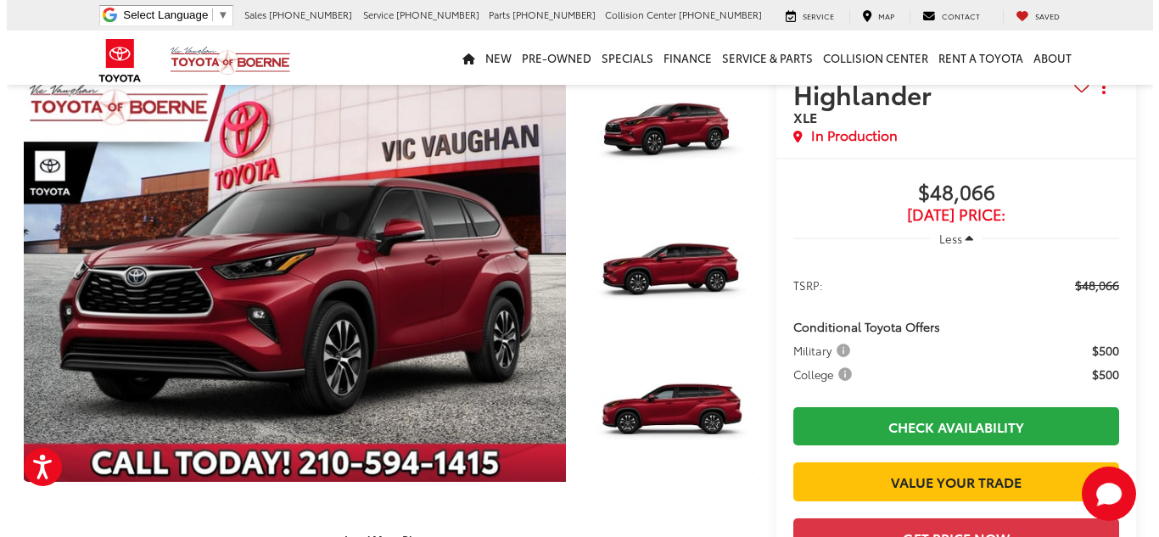
scroll to position [255, 0]
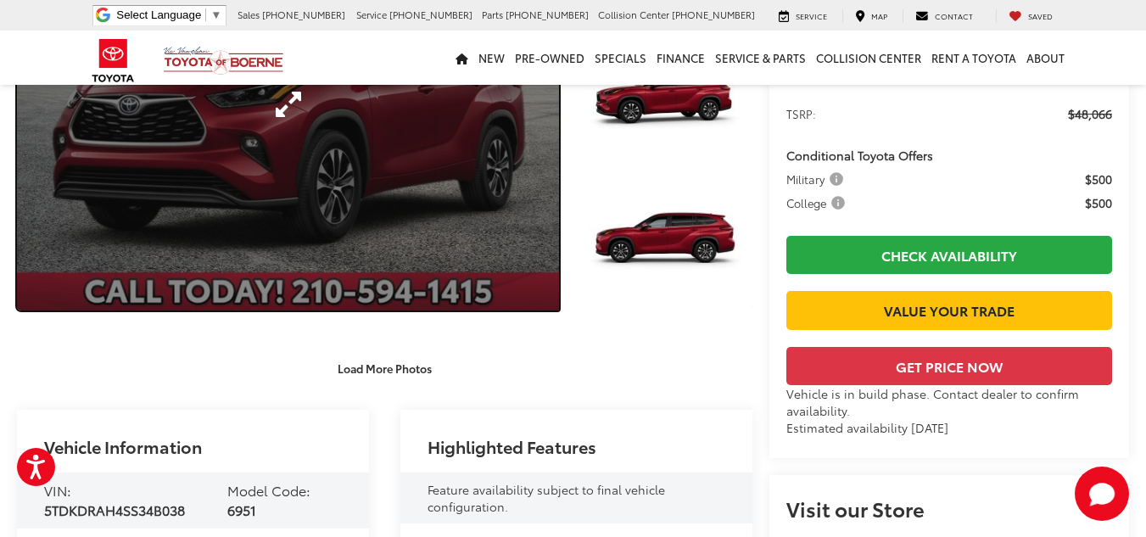
click at [298, 199] on link "Expand Photo 0" at bounding box center [288, 104] width 542 height 412
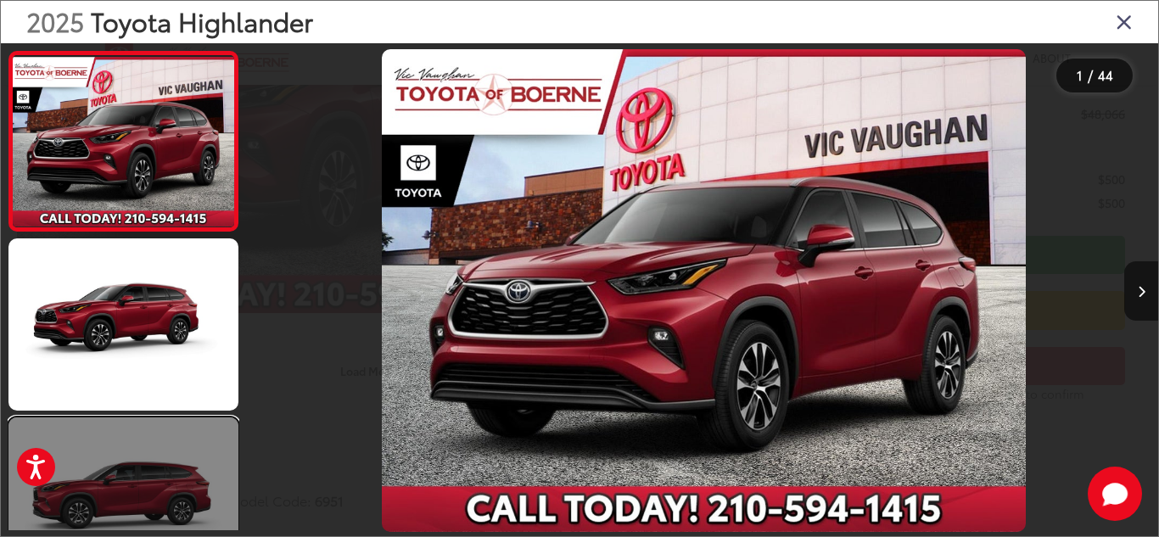
drag, startPoint x: 138, startPoint y: 492, endPoint x: 149, endPoint y: 483, distance: 14.4
click at [141, 490] on link at bounding box center [123, 503] width 230 height 172
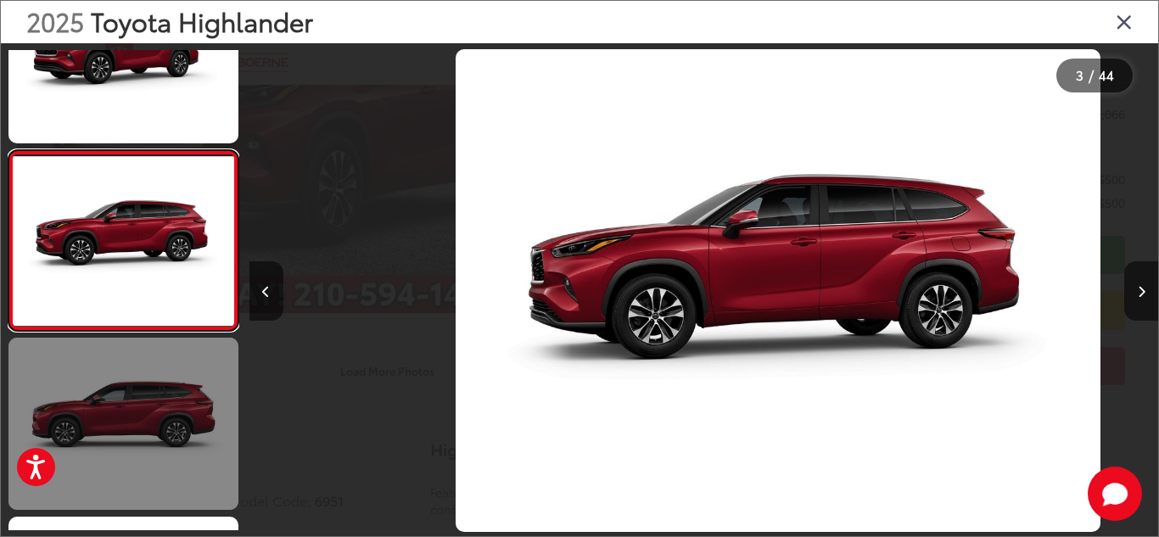
scroll to position [0, 1817]
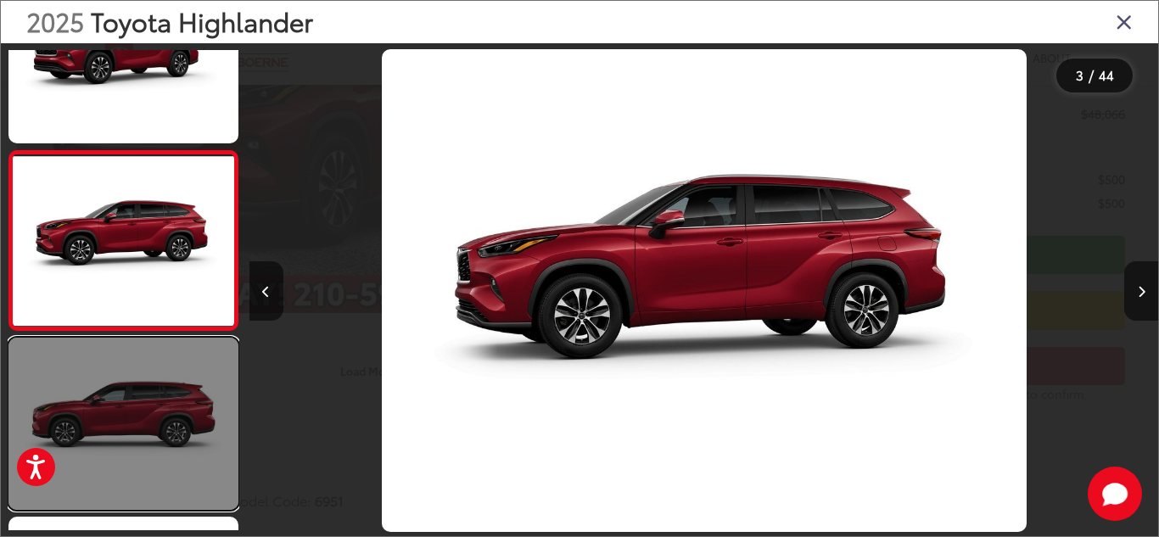
click at [170, 458] on link at bounding box center [123, 424] width 230 height 172
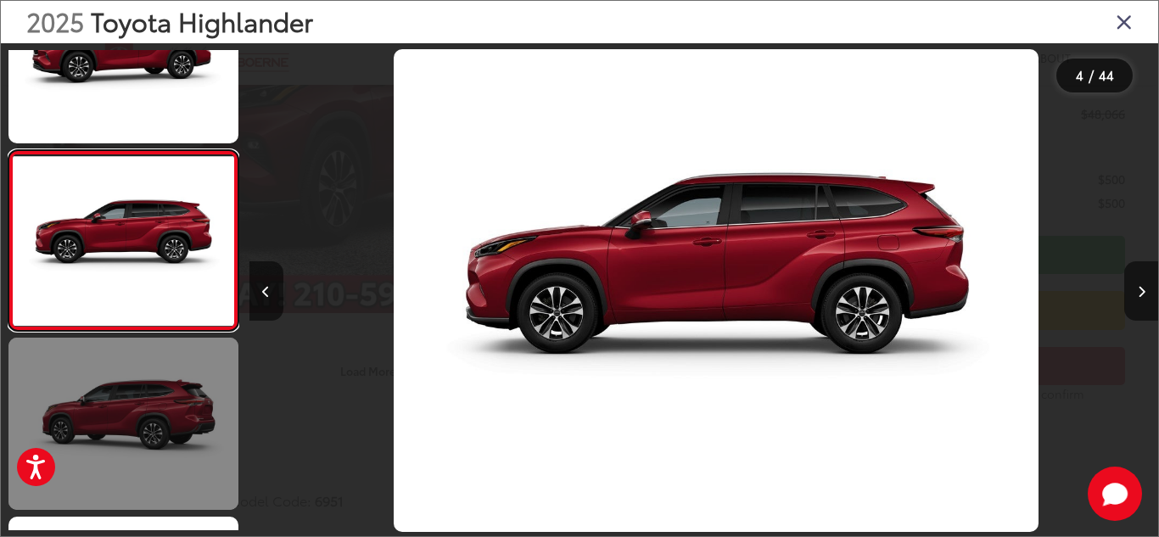
scroll to position [0, 2727]
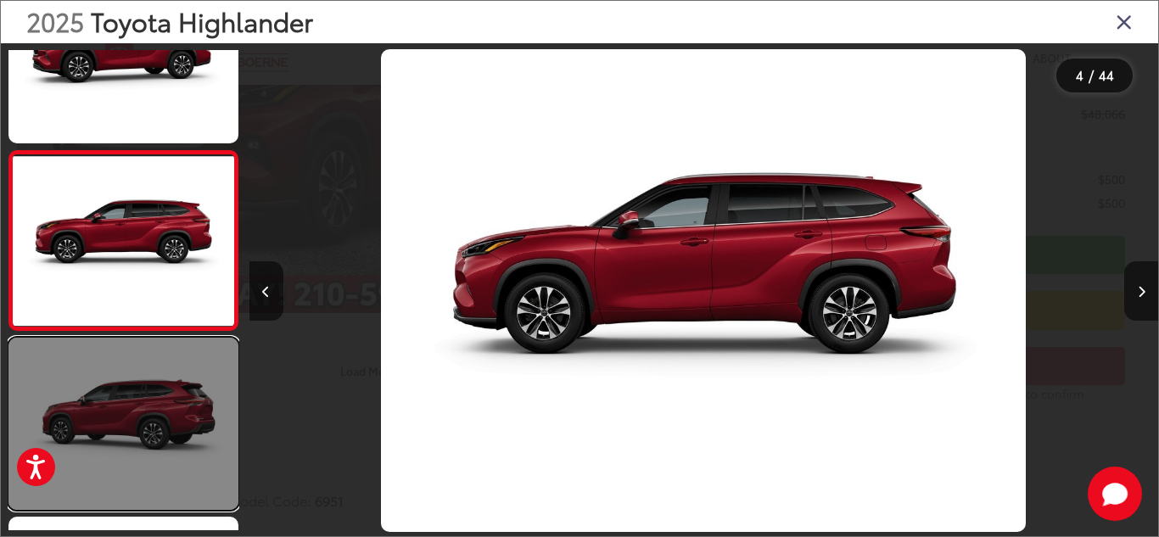
click at [148, 475] on link at bounding box center [123, 424] width 230 height 172
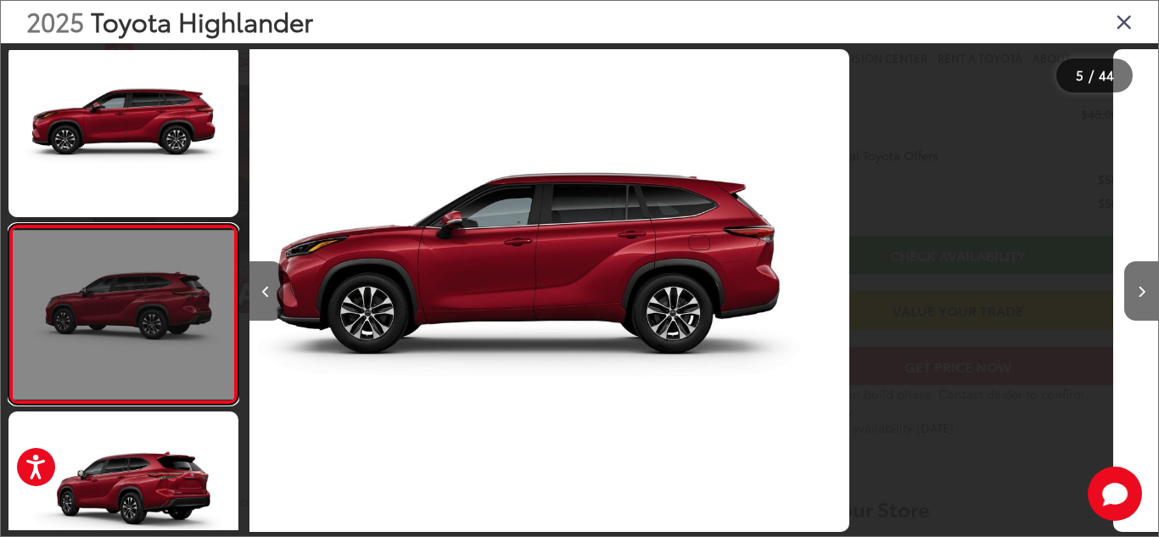
scroll to position [617, 0]
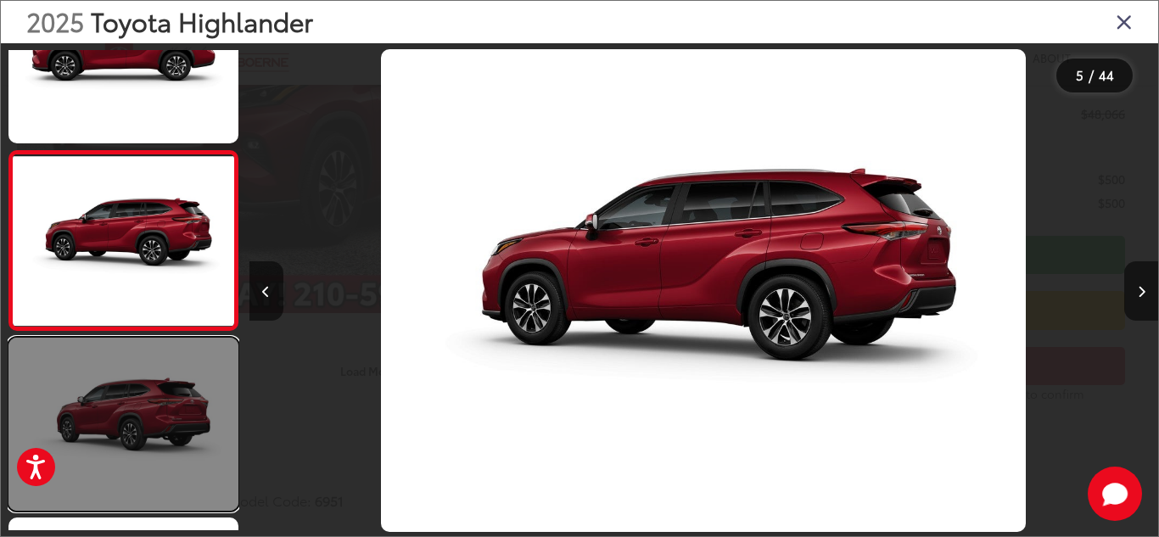
click at [149, 475] on link at bounding box center [123, 424] width 230 height 172
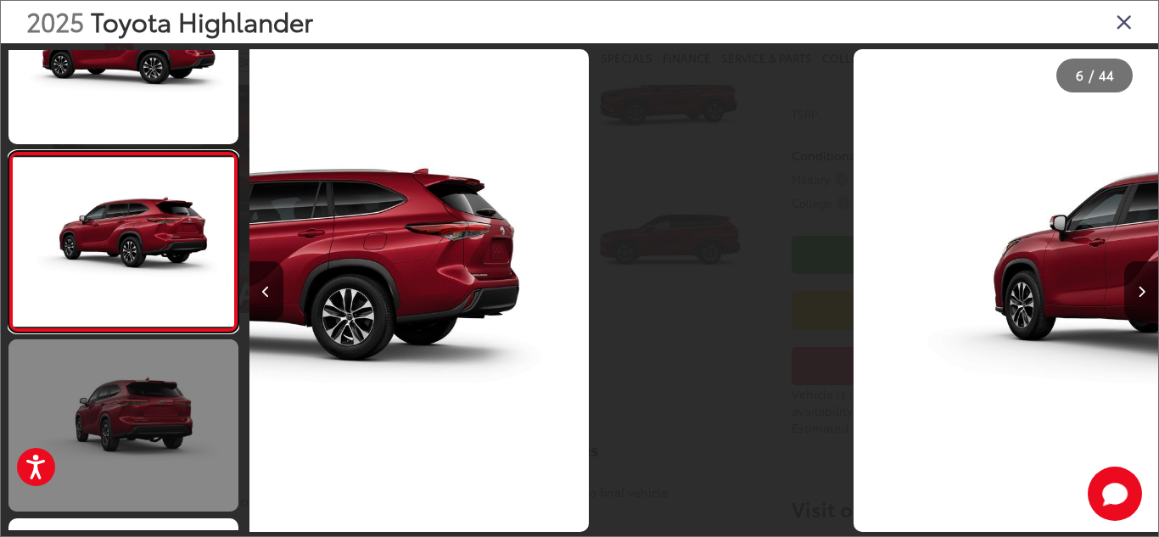
scroll to position [796, 0]
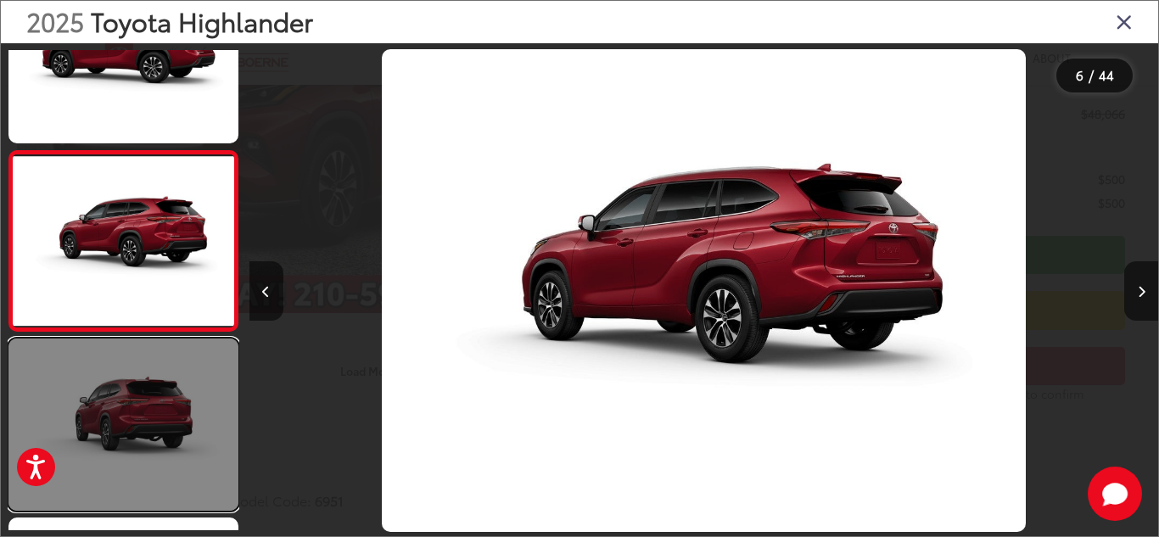
click at [150, 476] on link at bounding box center [123, 425] width 230 height 172
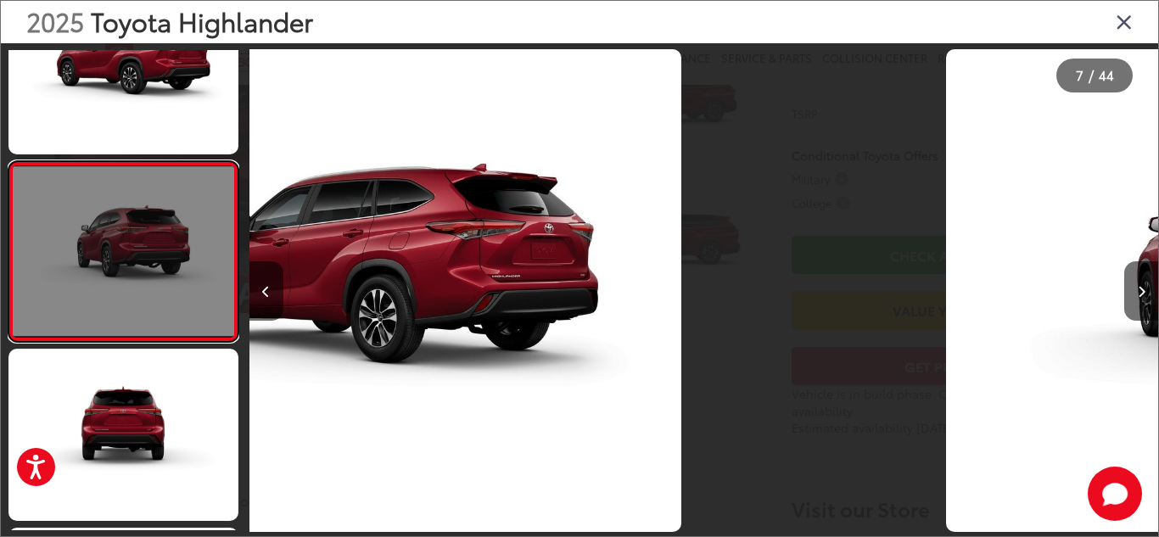
scroll to position [0, 0]
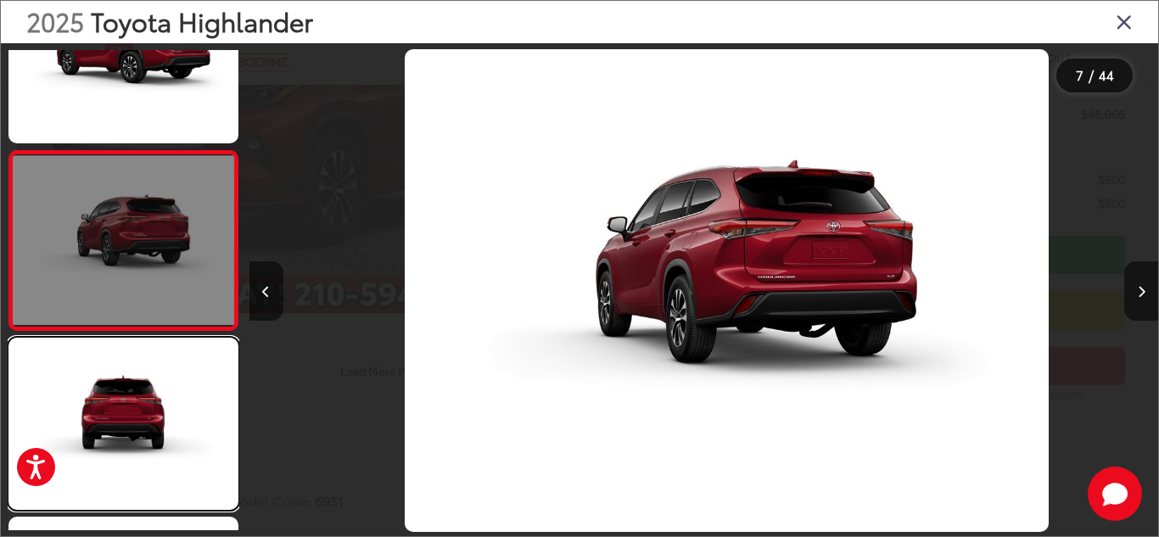
click at [150, 476] on link at bounding box center [123, 424] width 230 height 172
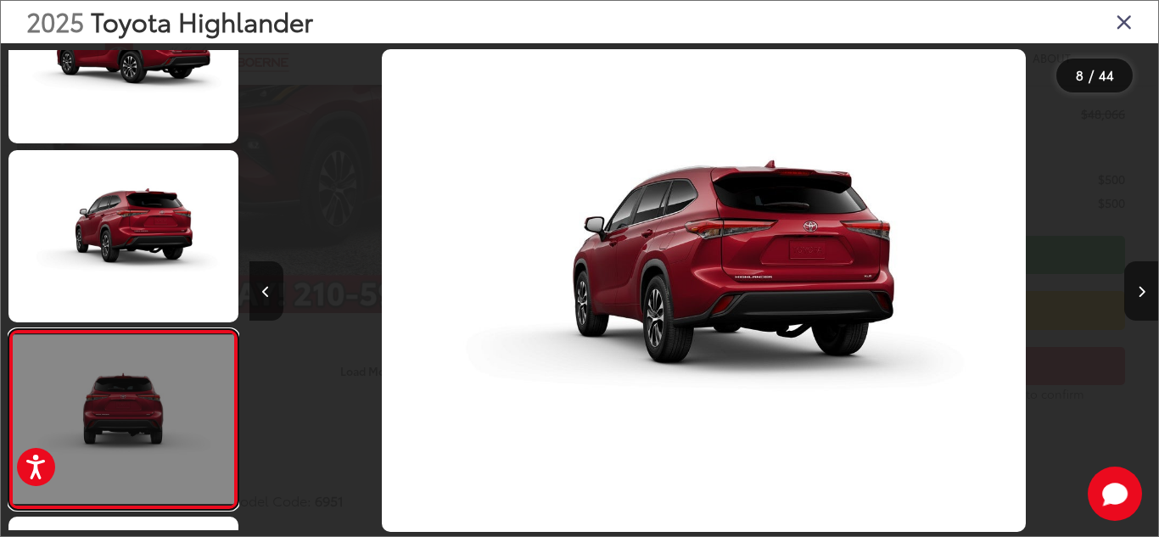
scroll to position [0, 5565]
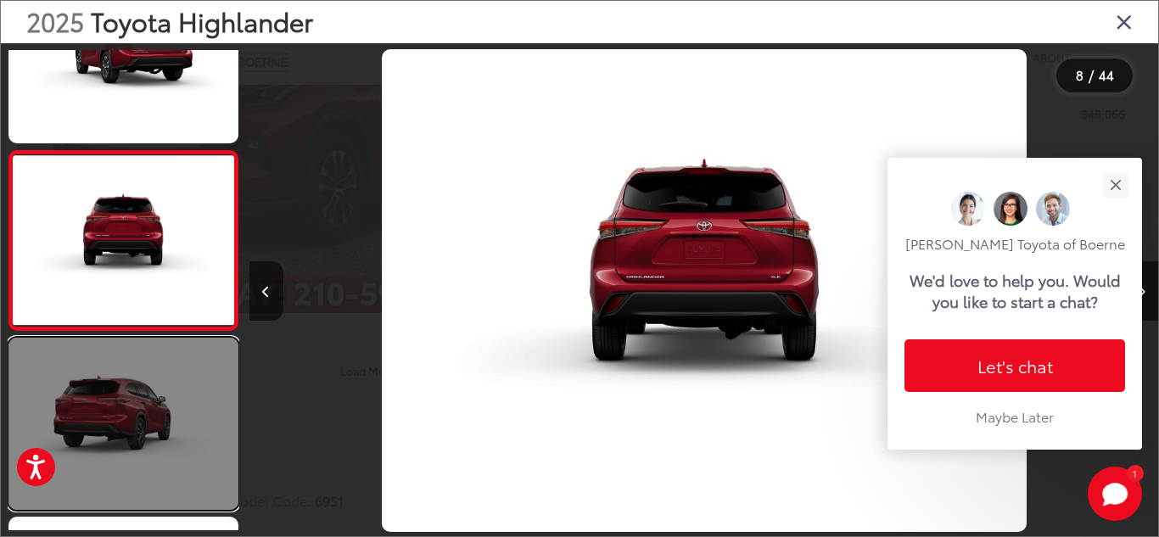
click at [165, 468] on link at bounding box center [123, 424] width 230 height 172
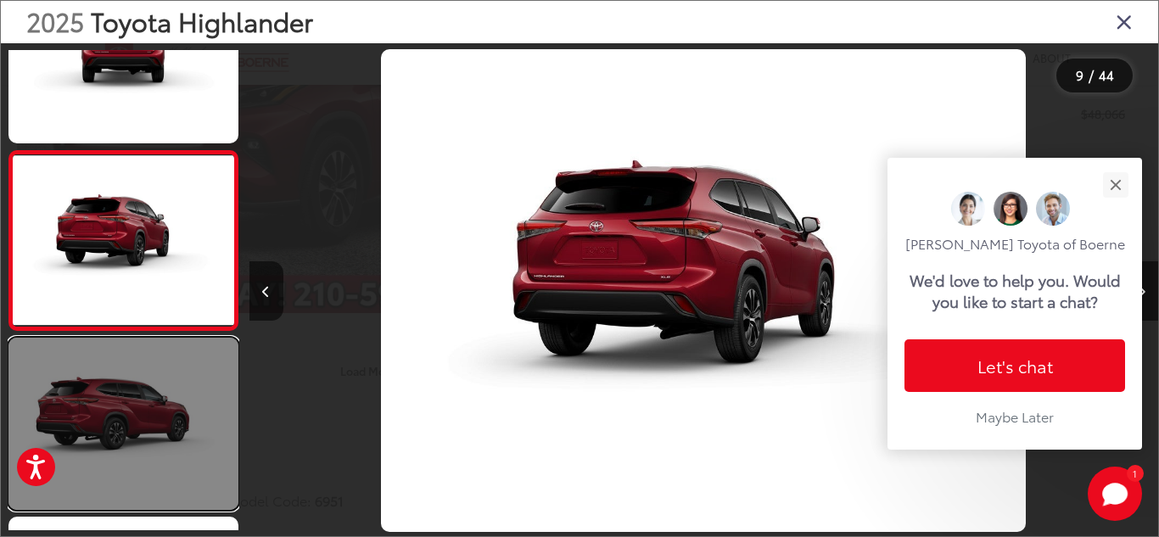
click at [163, 468] on link at bounding box center [123, 424] width 230 height 172
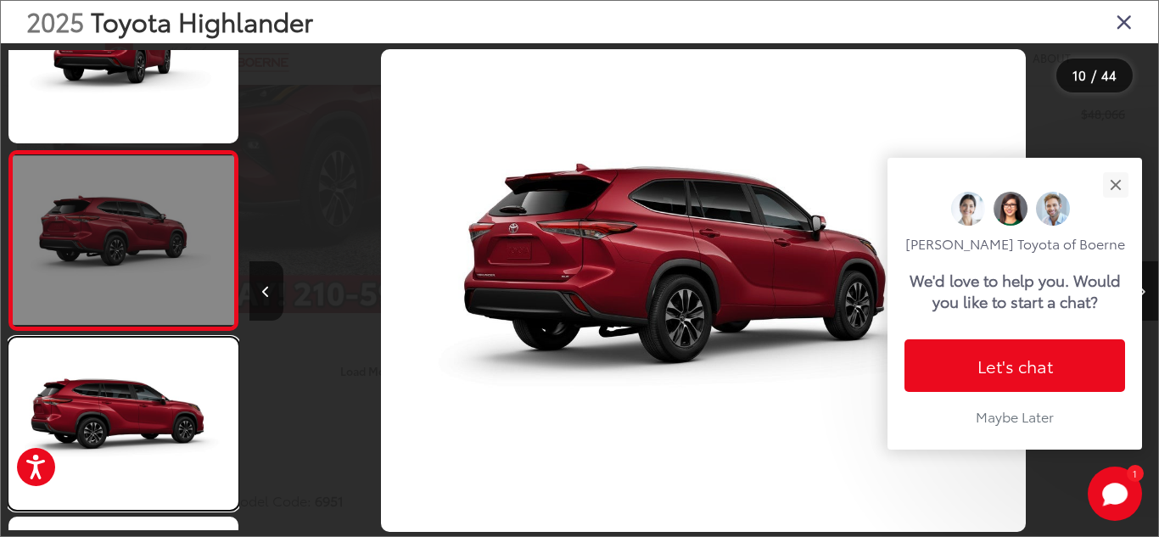
click at [163, 468] on link at bounding box center [123, 424] width 230 height 172
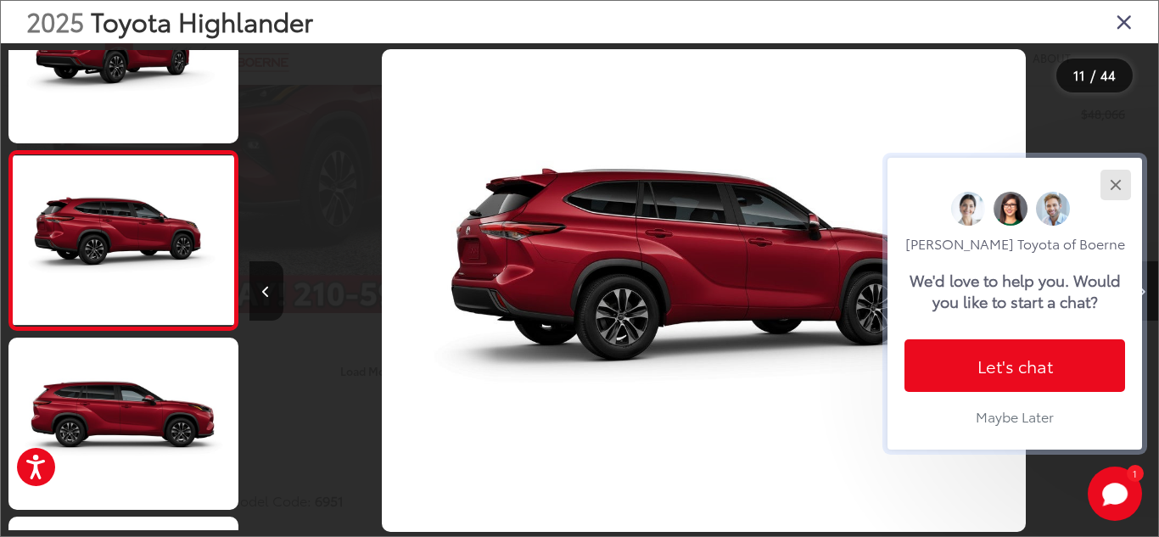
click at [1114, 188] on div "Close" at bounding box center [1115, 184] width 11 height 11
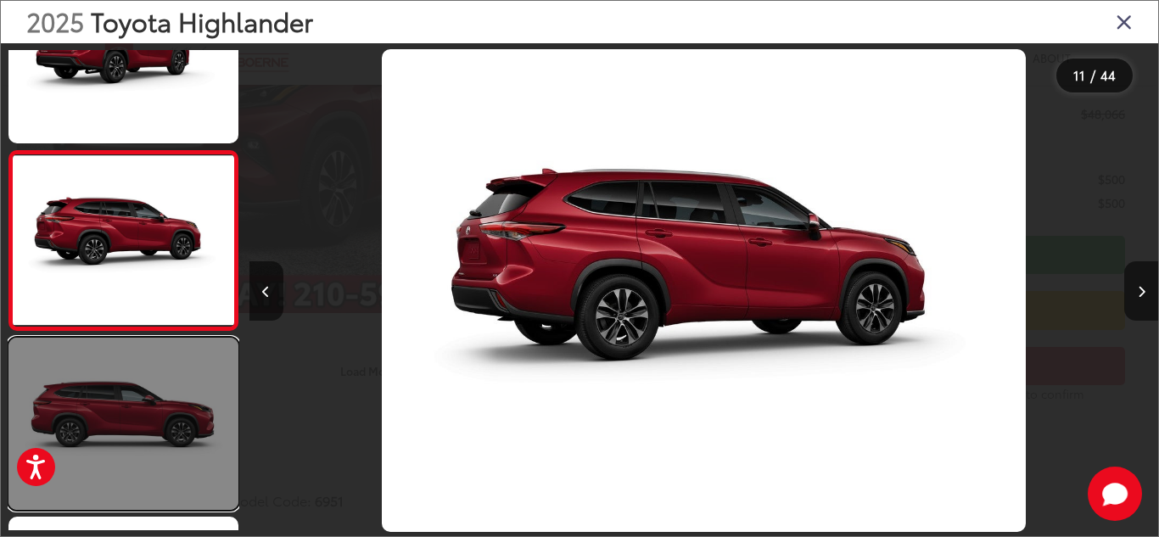
click at [157, 388] on link at bounding box center [123, 424] width 230 height 172
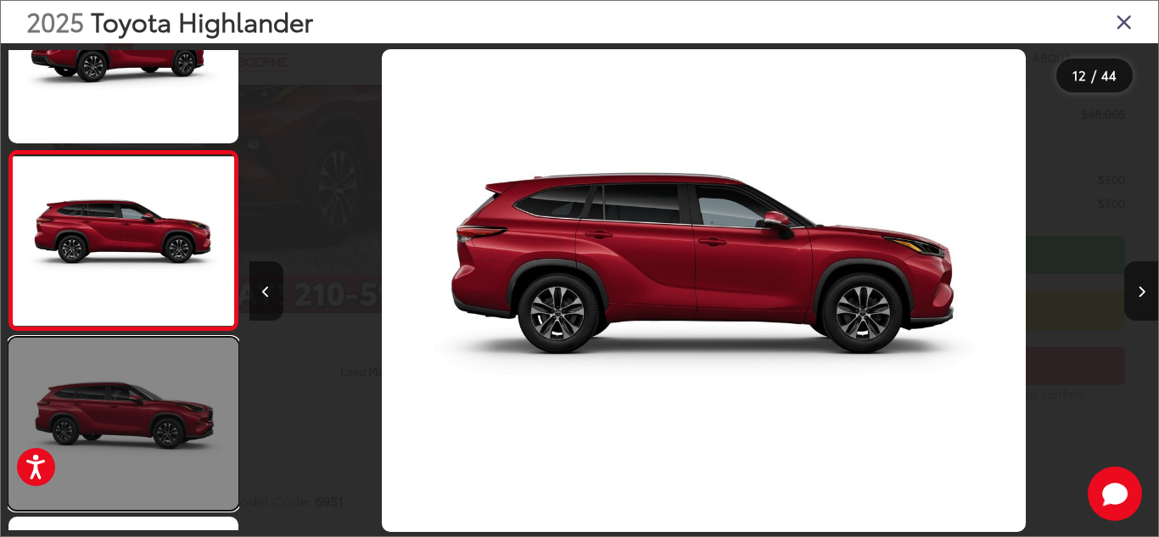
click at [151, 396] on link at bounding box center [123, 424] width 230 height 172
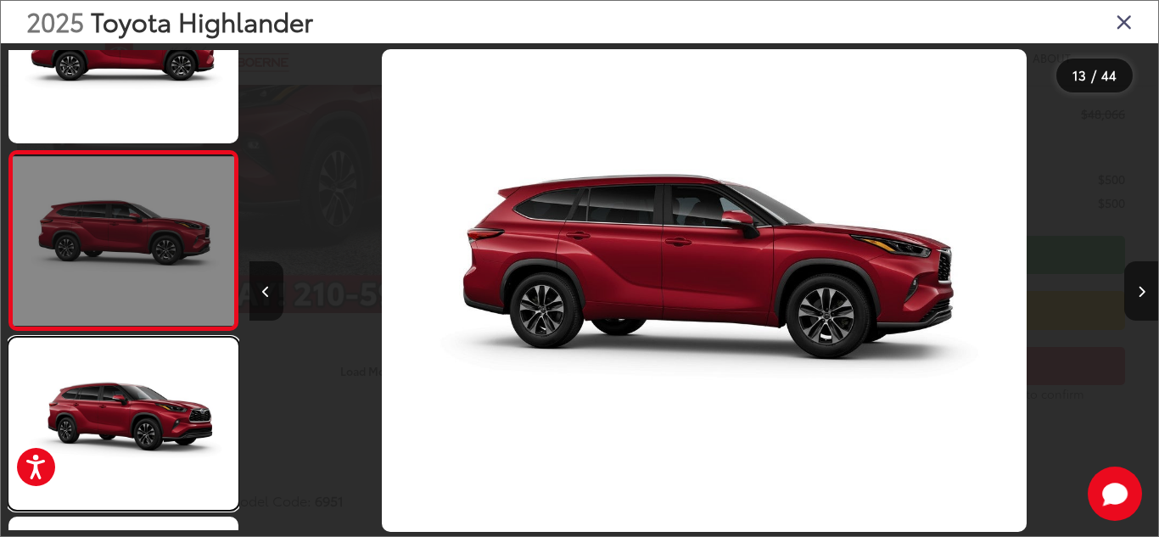
click at [151, 397] on link at bounding box center [123, 424] width 230 height 172
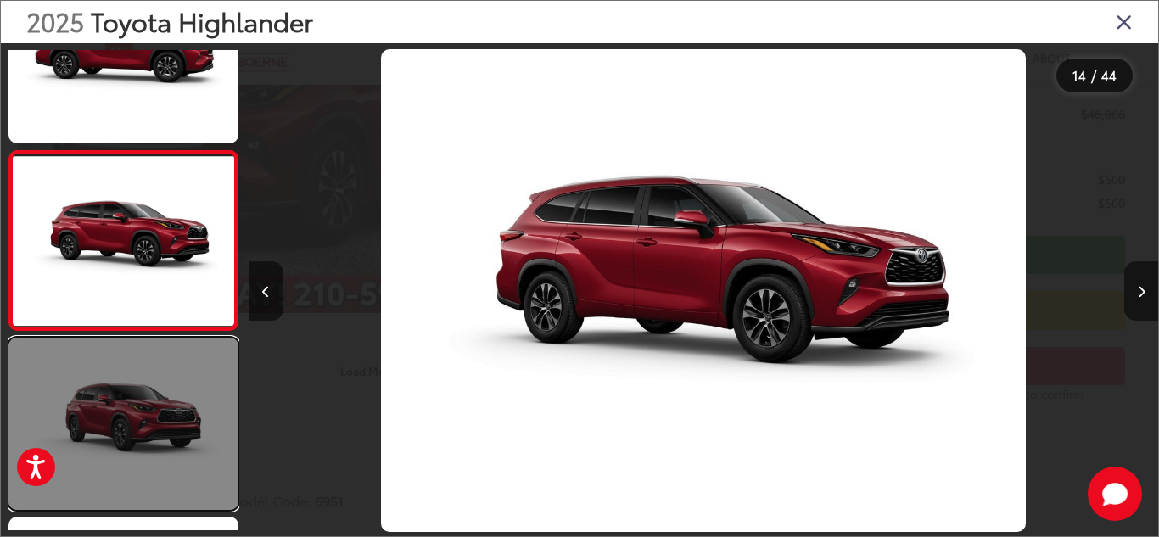
click at [154, 398] on link at bounding box center [123, 424] width 230 height 172
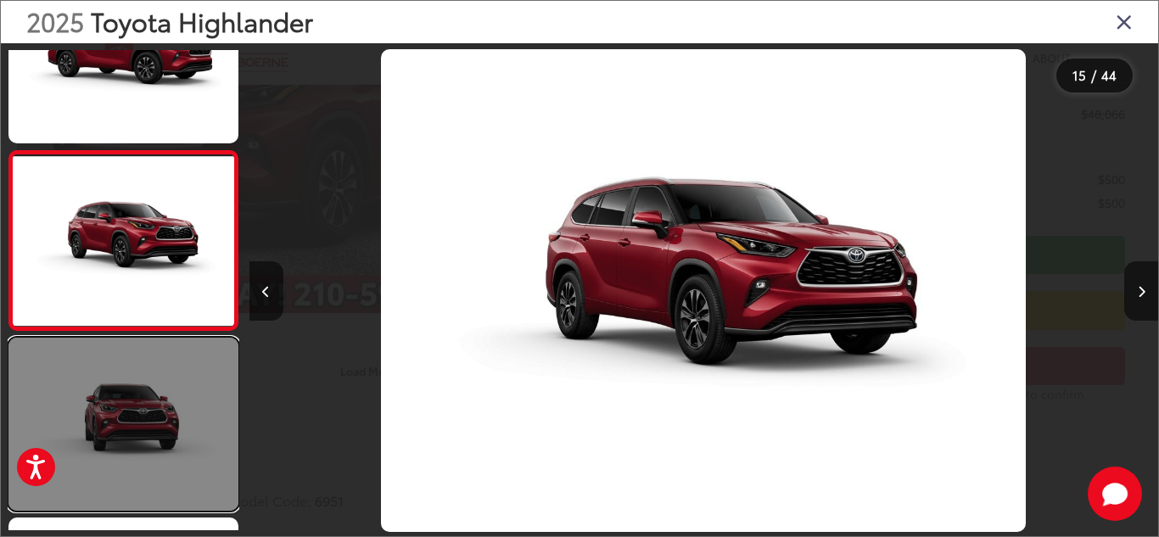
click at [156, 400] on link at bounding box center [123, 424] width 230 height 172
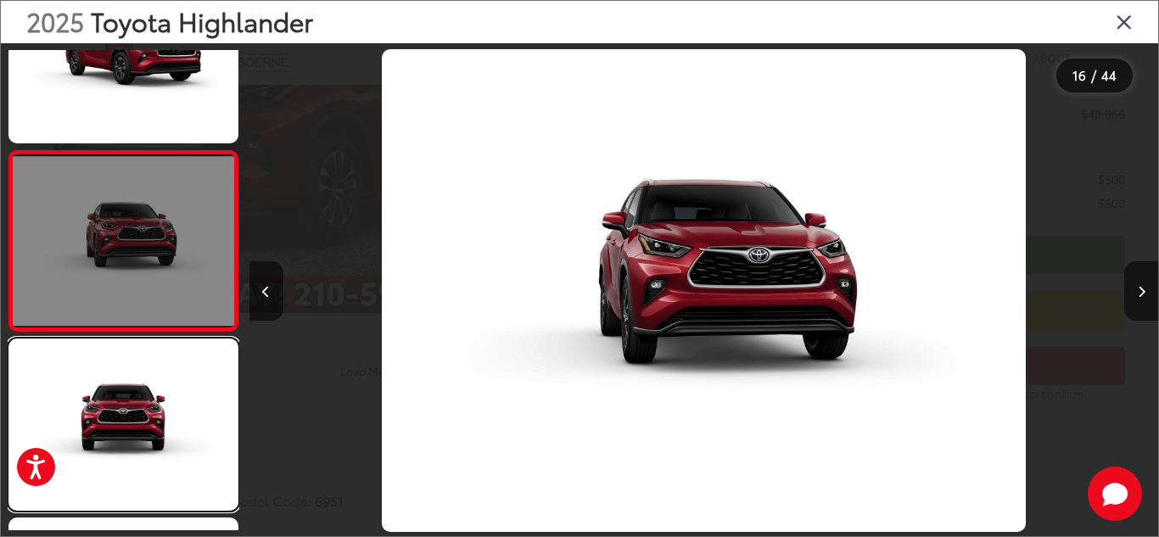
click at [156, 400] on link at bounding box center [123, 425] width 230 height 172
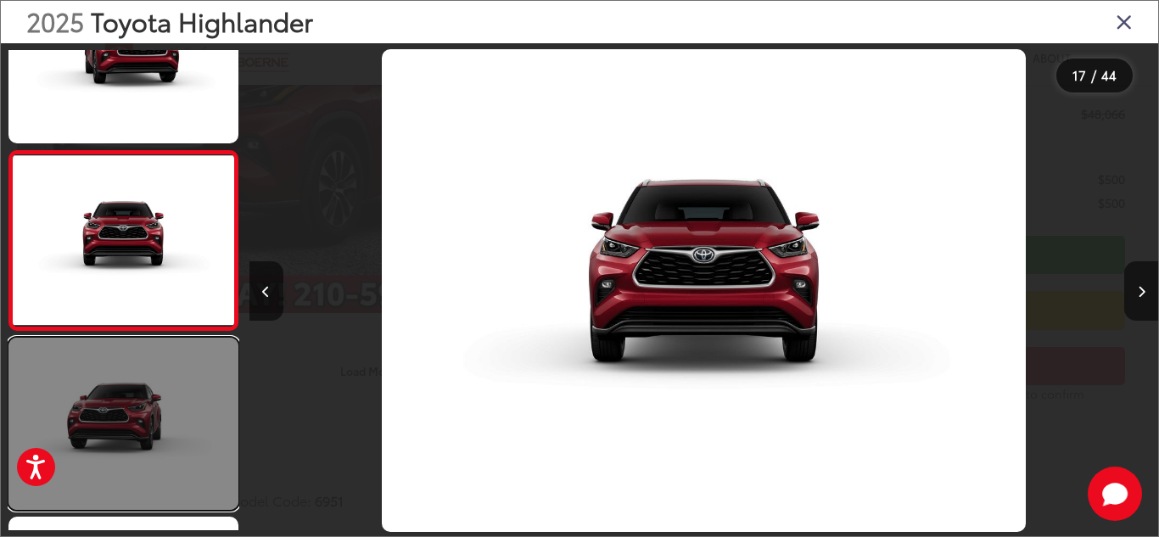
click at [159, 400] on link at bounding box center [123, 424] width 230 height 172
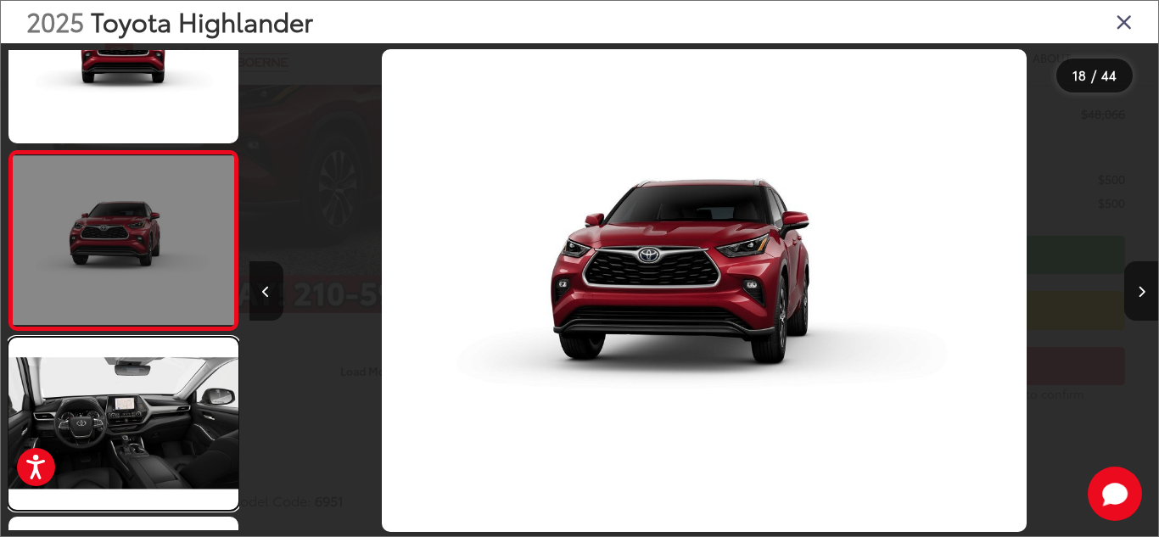
click at [159, 400] on link at bounding box center [123, 424] width 230 height 172
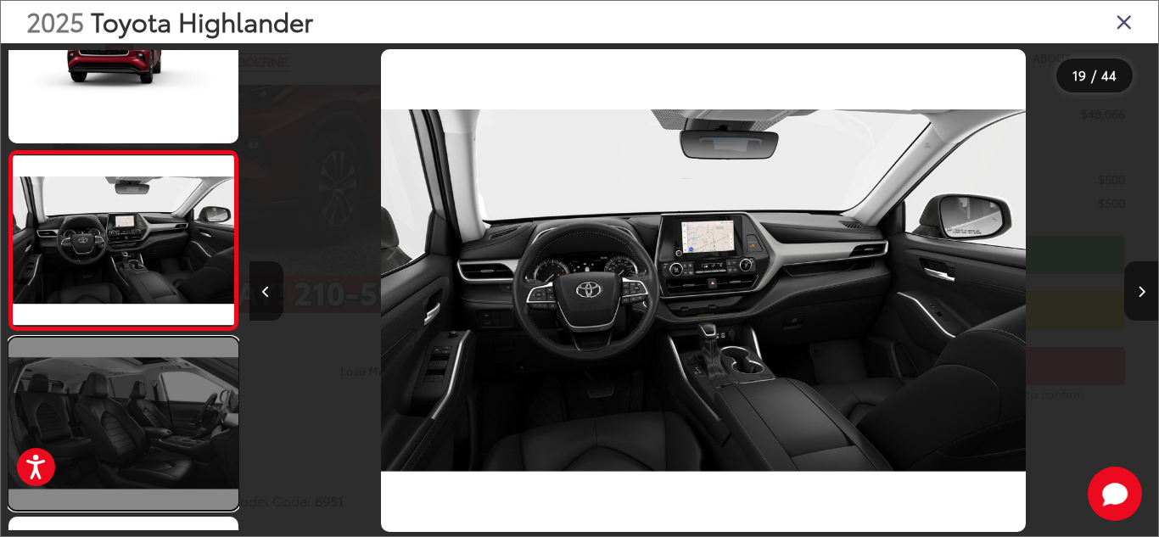
click at [159, 400] on link at bounding box center [123, 424] width 230 height 172
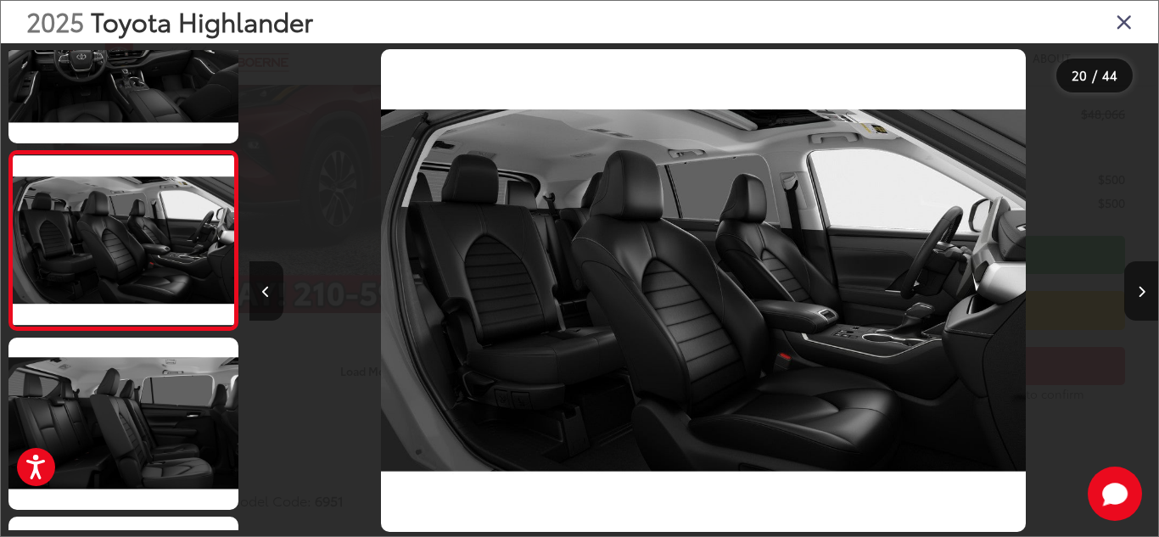
click at [1123, 24] on icon "Close gallery" at bounding box center [1124, 21] width 17 height 22
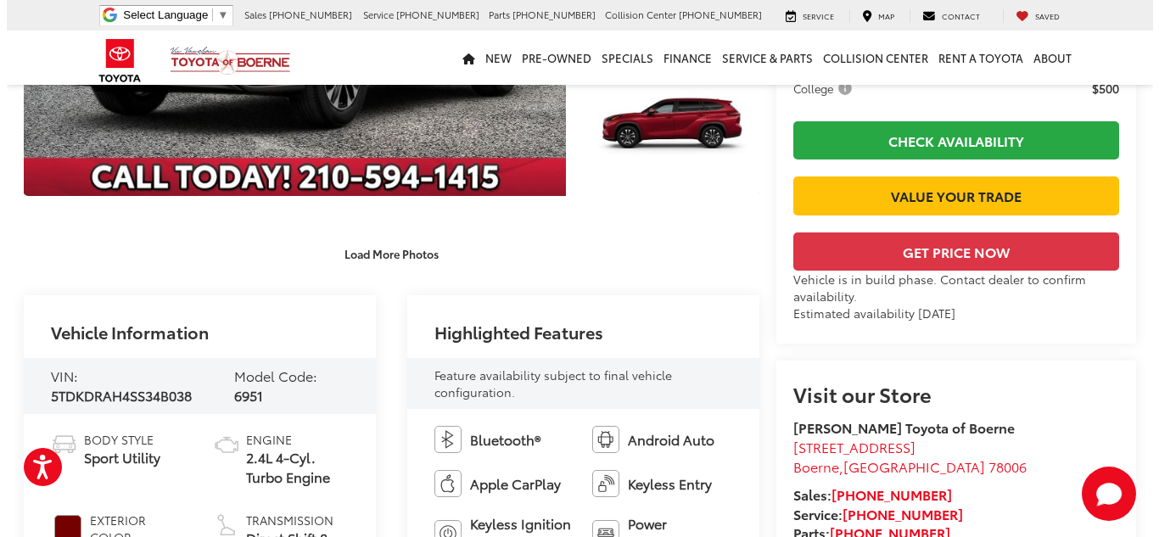
scroll to position [339, 0]
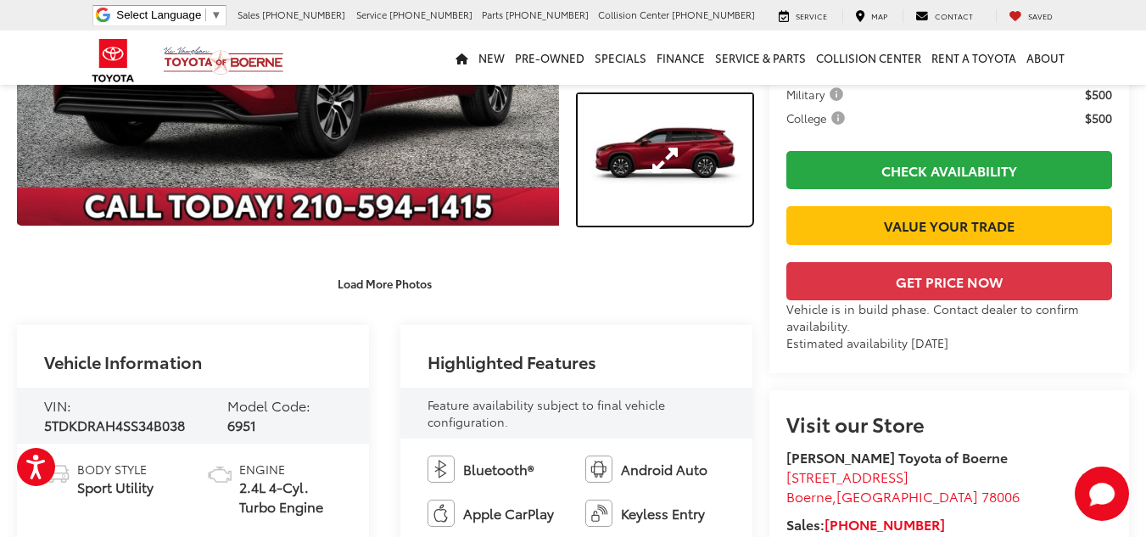
drag, startPoint x: 334, startPoint y: 281, endPoint x: 647, endPoint y: 229, distance: 317.3
click at [649, 226] on link "Expand Photo 3" at bounding box center [665, 160] width 175 height 132
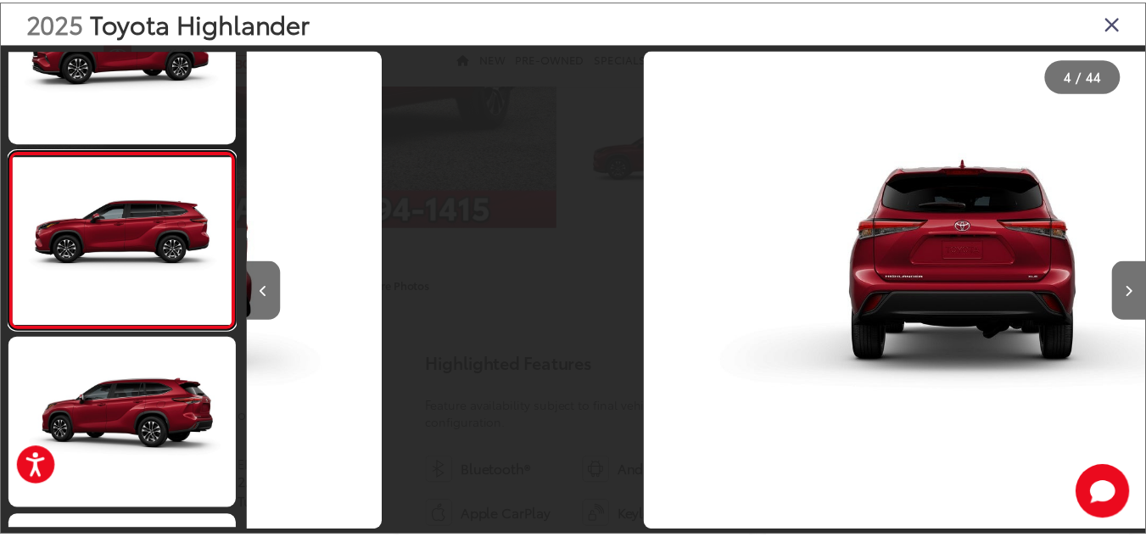
scroll to position [0, 2727]
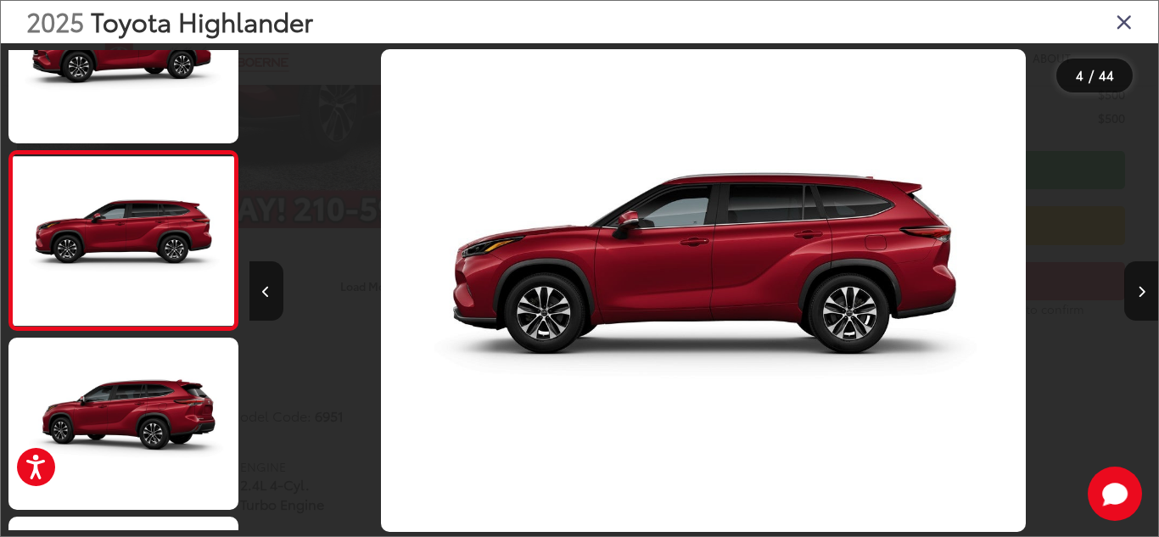
click at [1119, 20] on icon "Close gallery" at bounding box center [1124, 21] width 17 height 22
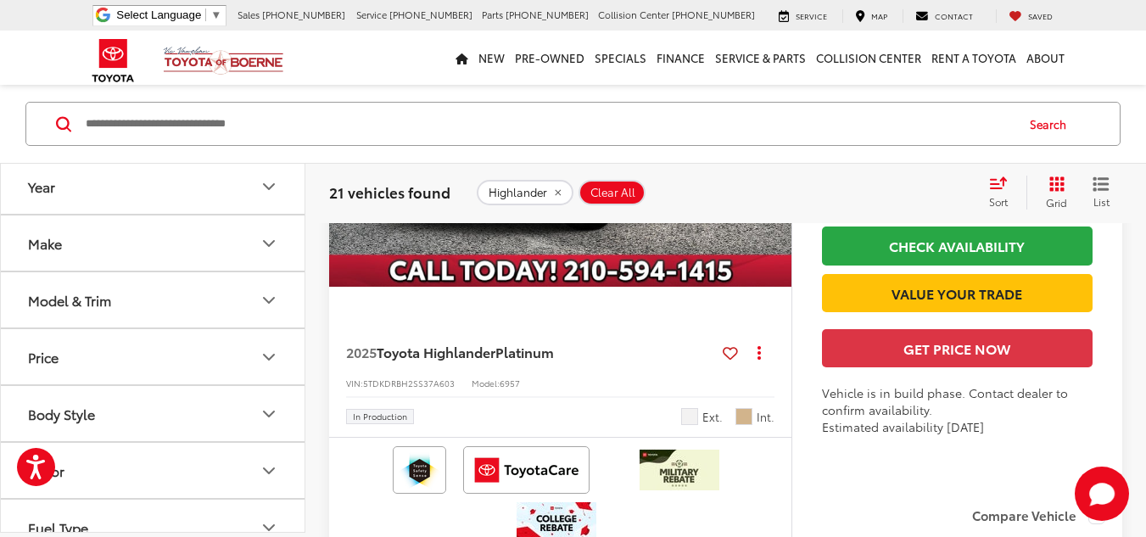
scroll to position [7104, 0]
